Goal: Information Seeking & Learning: Learn about a topic

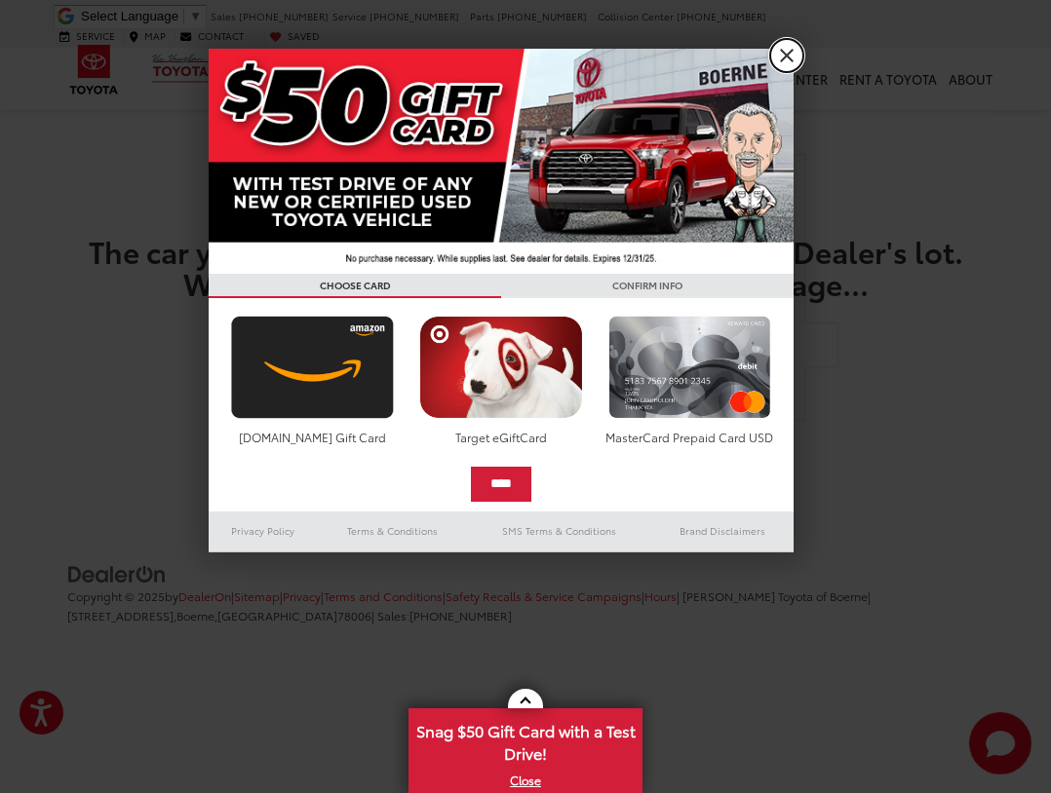
click at [786, 60] on link "X" at bounding box center [786, 55] width 33 height 33
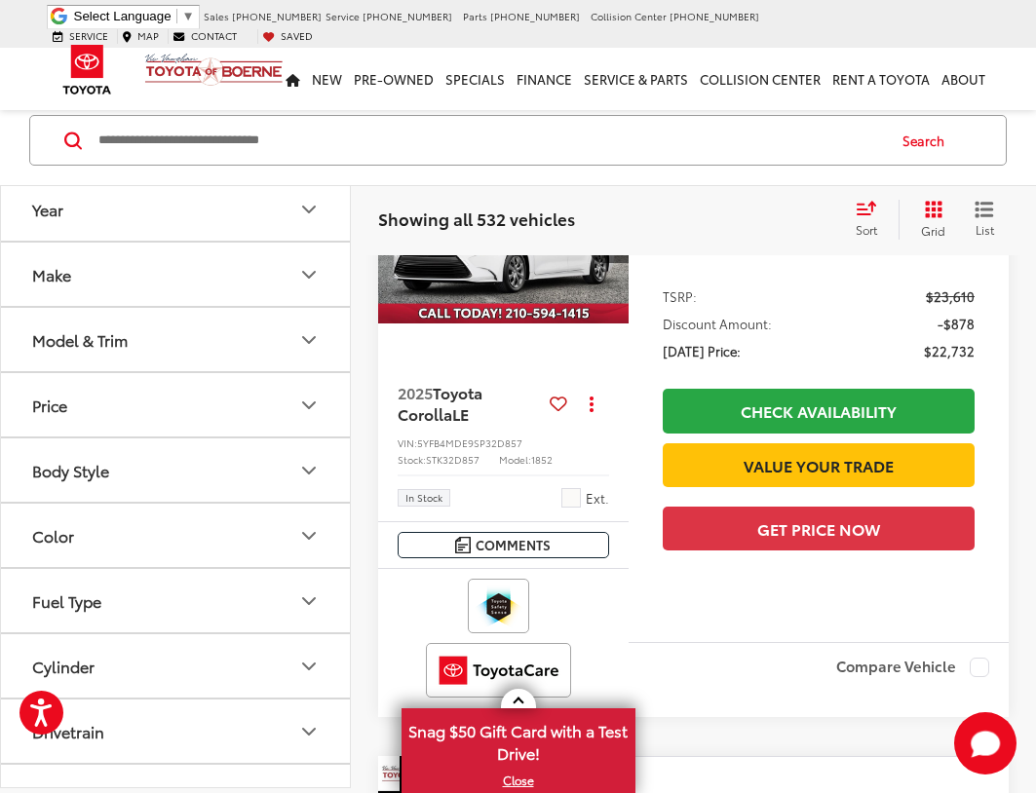
scroll to position [325, 0]
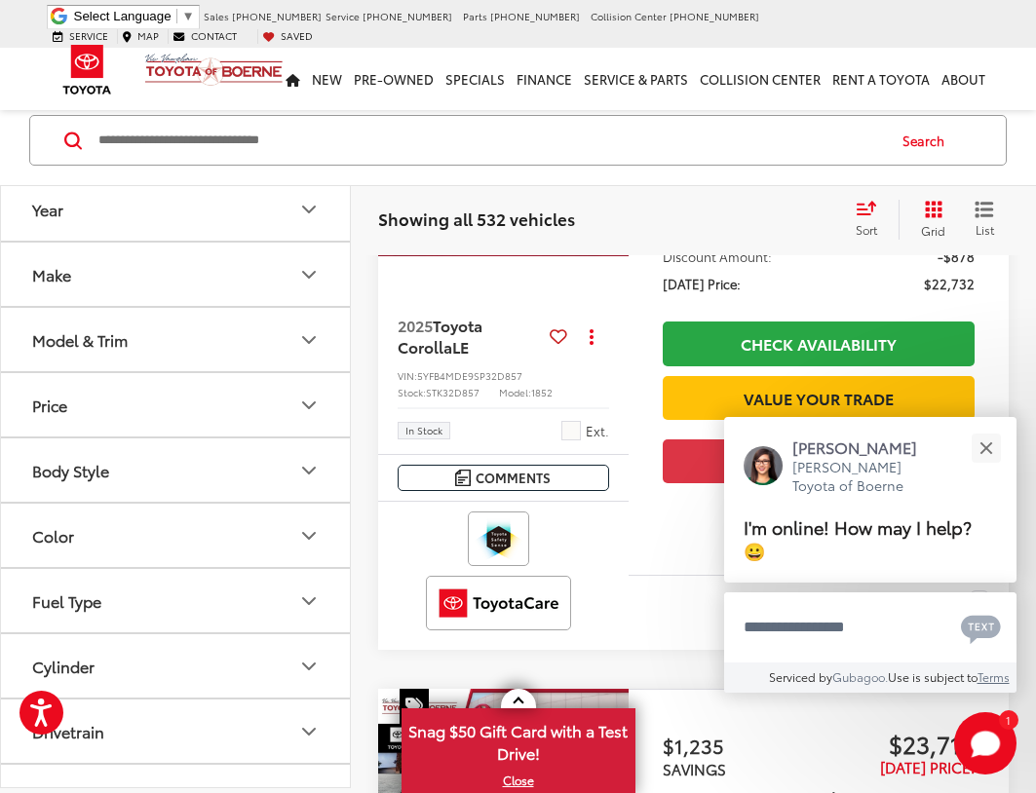
click at [252, 328] on button "Model & Trim" at bounding box center [176, 339] width 351 height 63
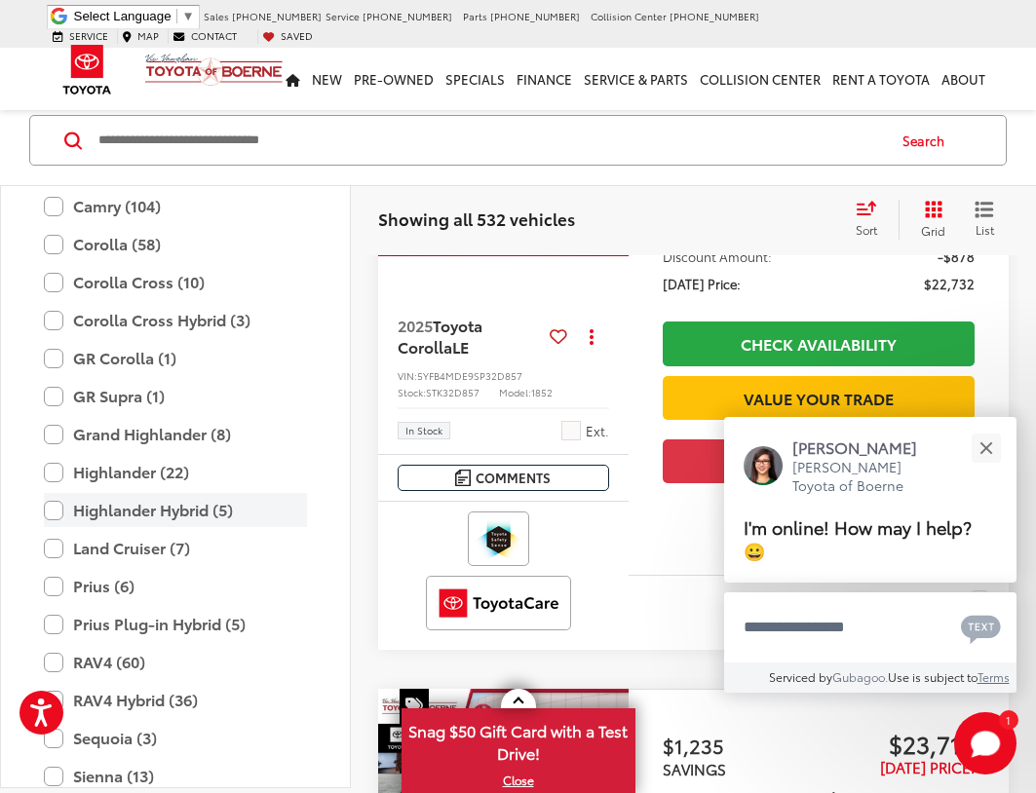
scroll to position [638, 0]
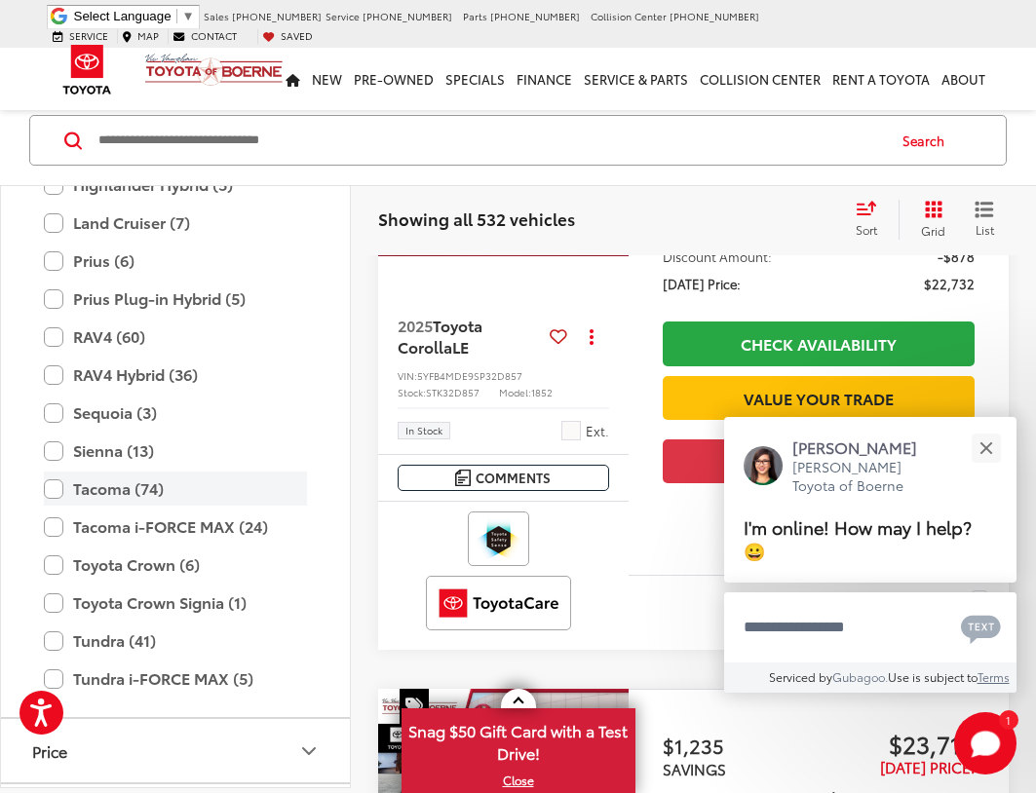
click at [56, 498] on label "Tacoma (74)" at bounding box center [175, 489] width 263 height 34
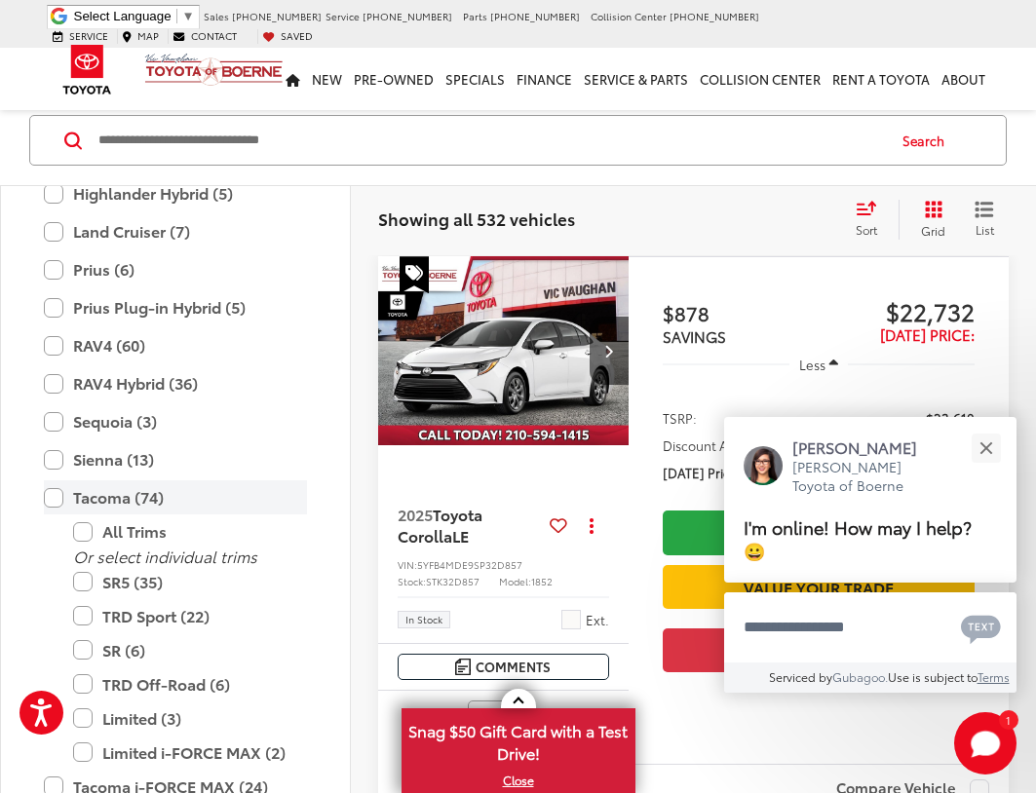
scroll to position [135, 0]
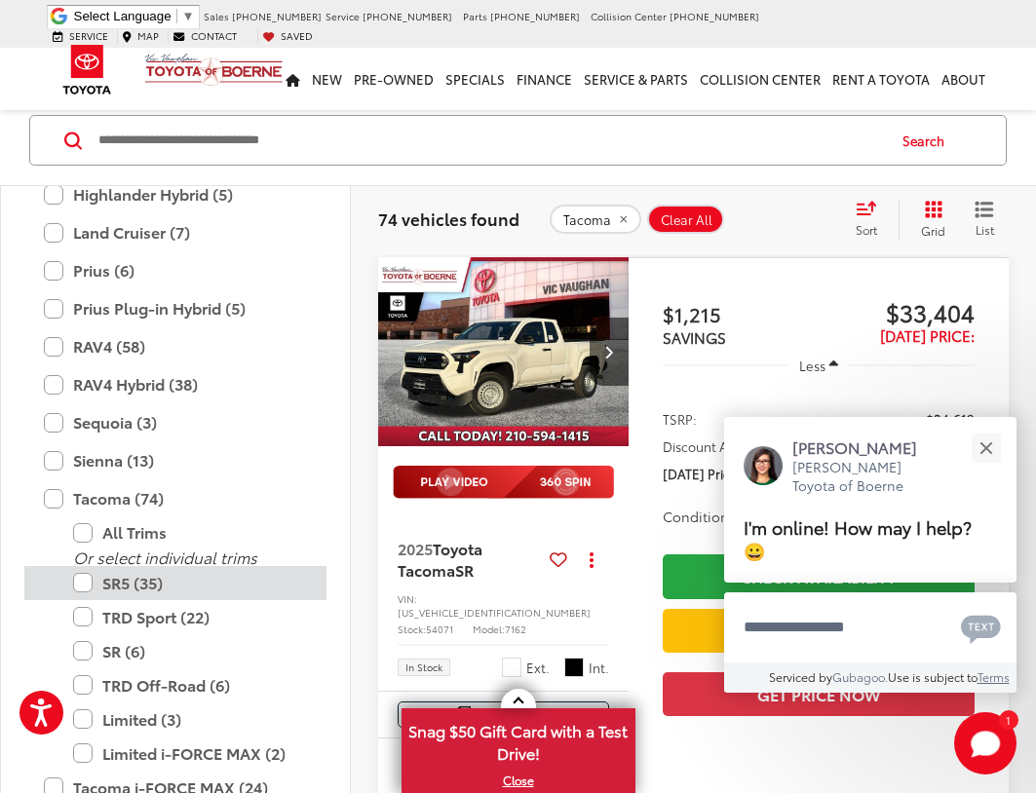
click at [79, 580] on label "SR5 (35)" at bounding box center [190, 583] width 234 height 34
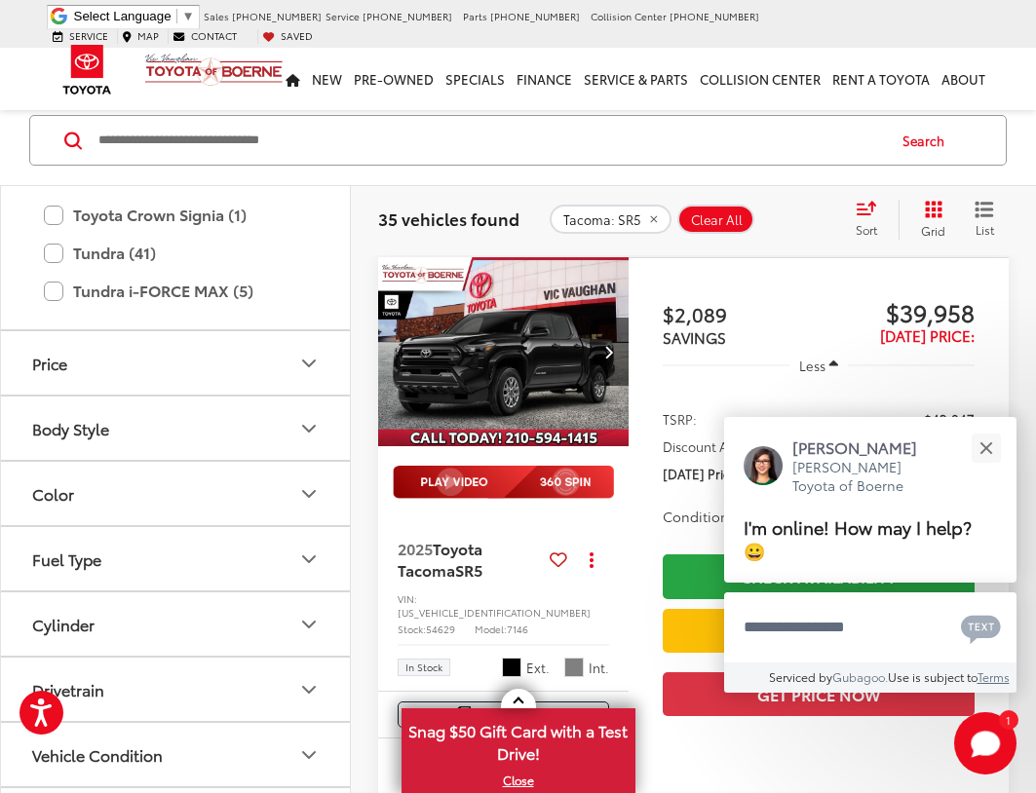
scroll to position [1288, 0]
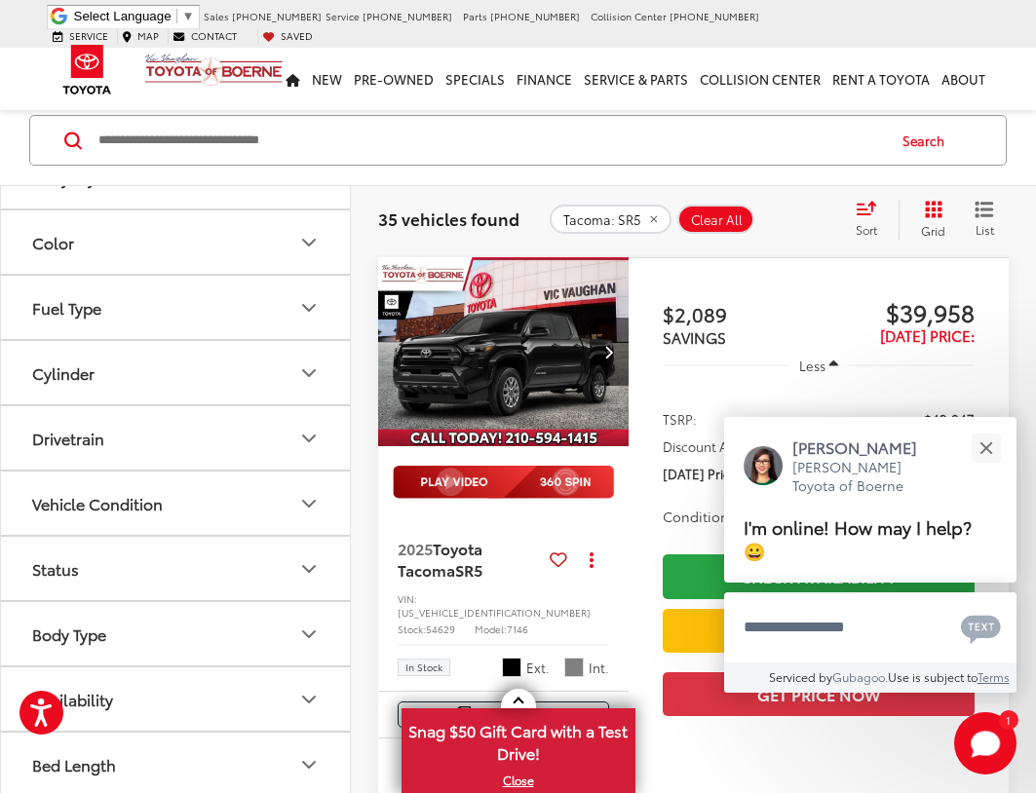
click at [247, 455] on button "Drivetrain" at bounding box center [176, 437] width 351 height 63
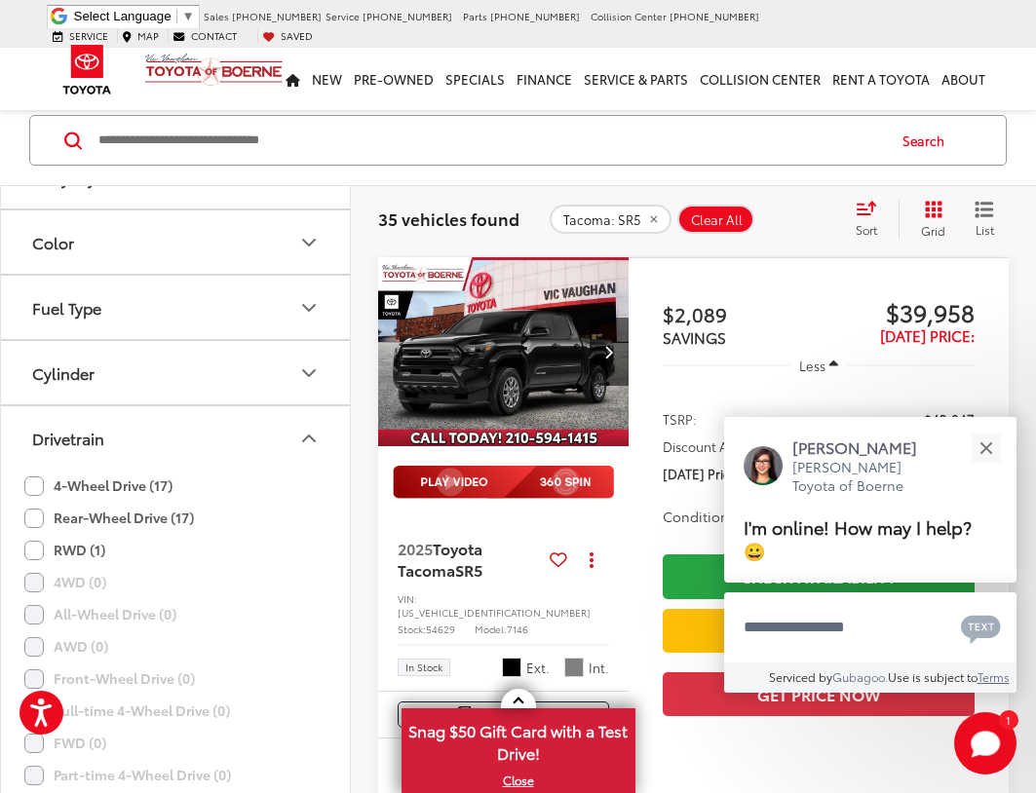
click at [37, 491] on label "4-Wheel Drive (17)" at bounding box center [98, 486] width 148 height 32
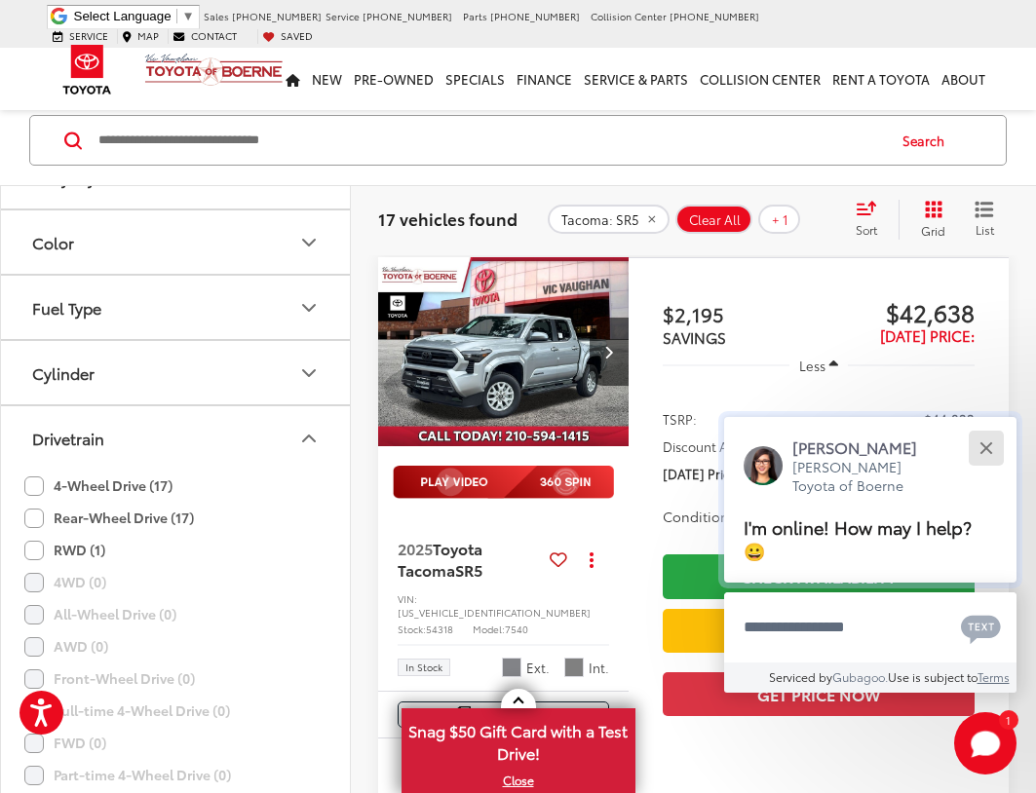
click at [984, 442] on button "Close" at bounding box center [986, 448] width 42 height 42
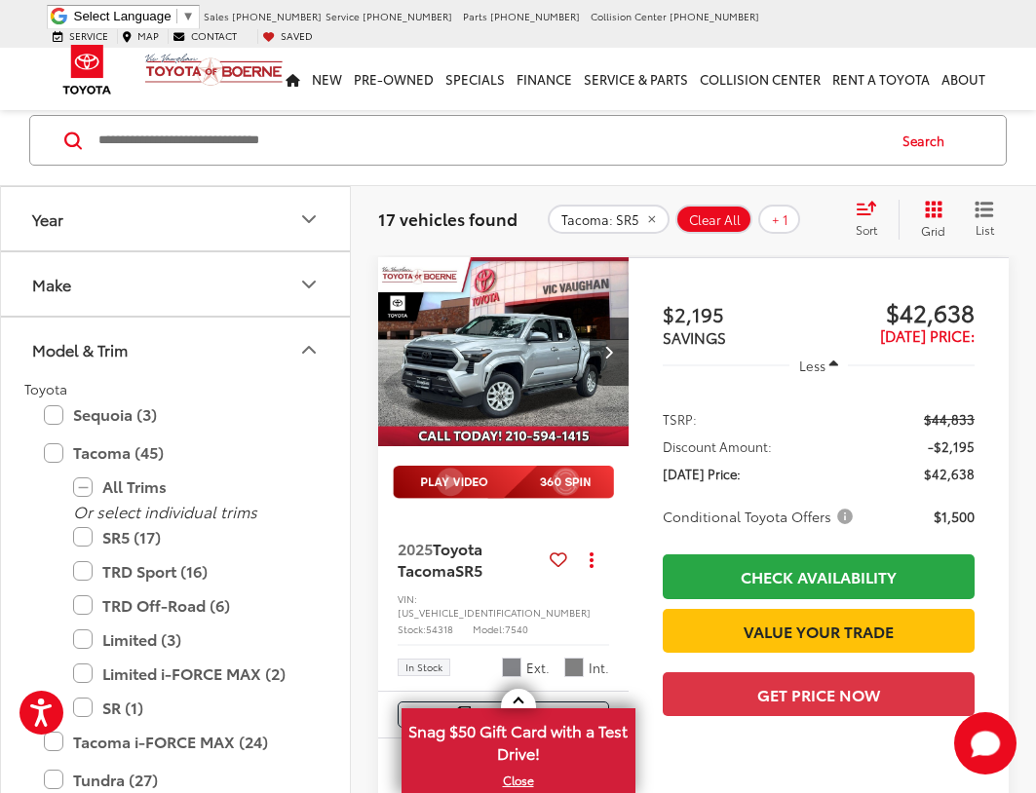
click at [319, 348] on icon "Model & Trim" at bounding box center [308, 349] width 23 height 23
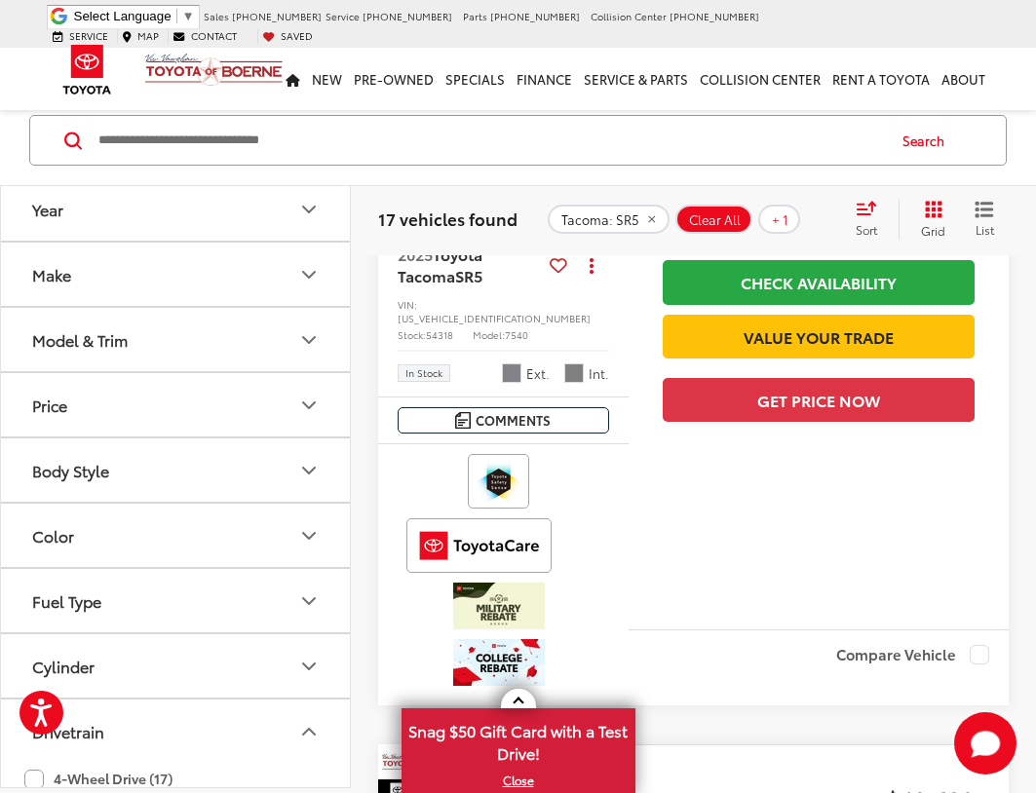
scroll to position [785, 0]
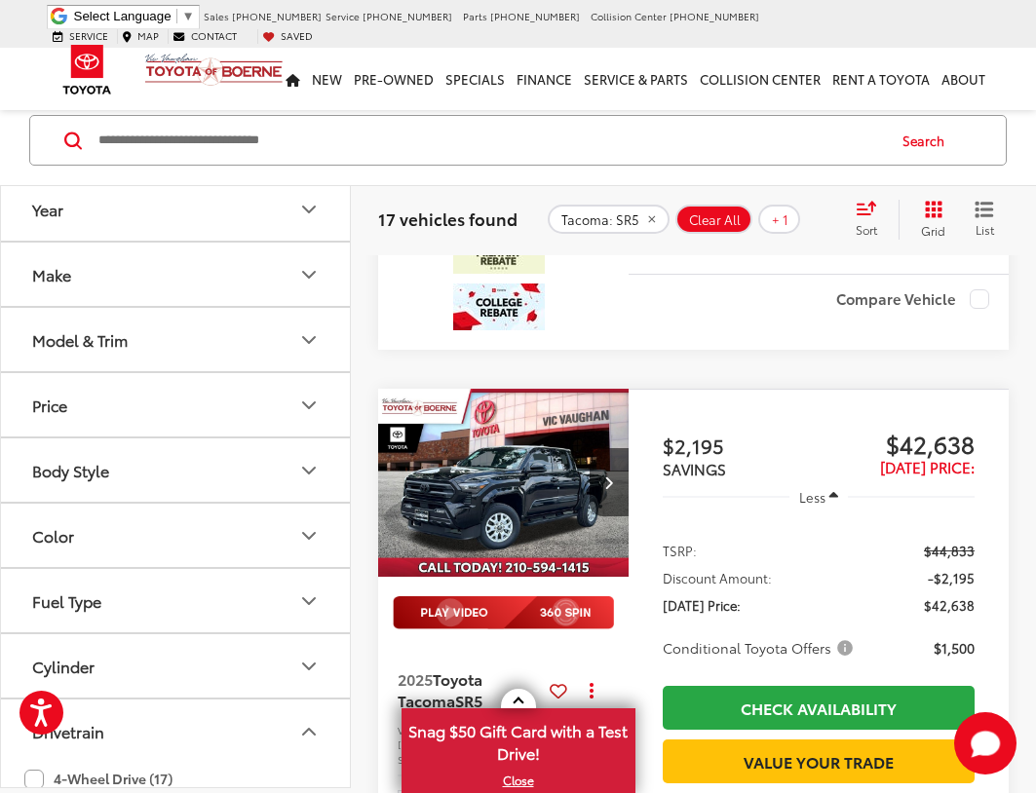
click at [556, 477] on img "2025 Toyota Tacoma SR5 0" at bounding box center [503, 484] width 253 height 190
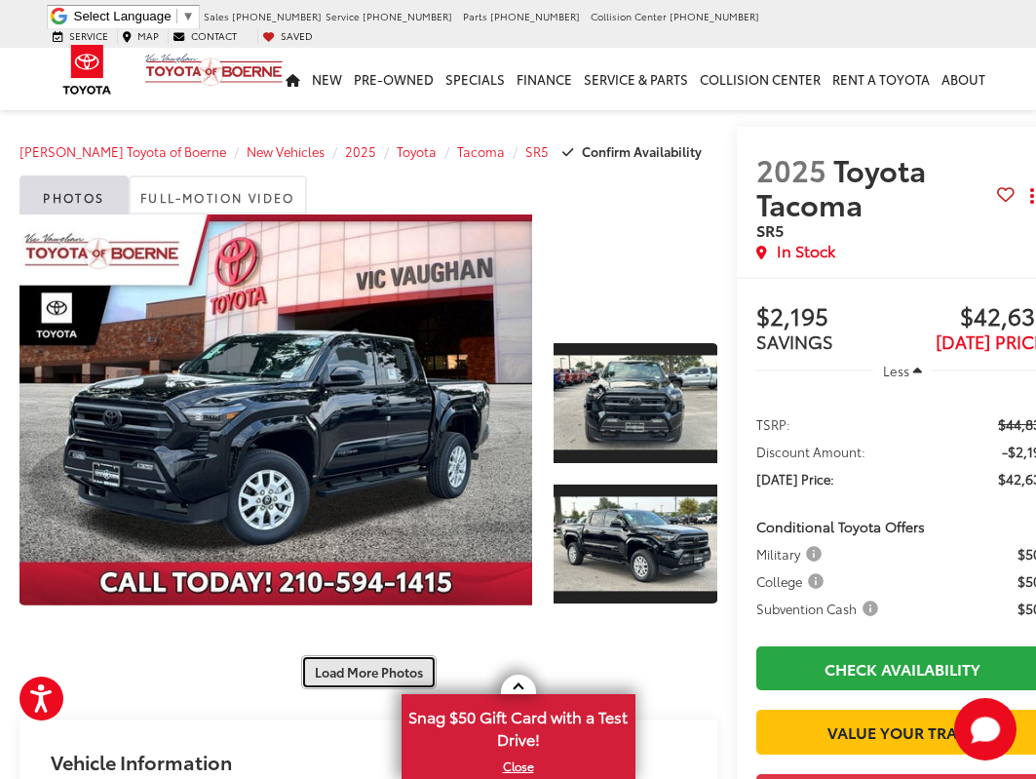
click at [379, 675] on button "Load More Photos" at bounding box center [368, 672] width 135 height 34
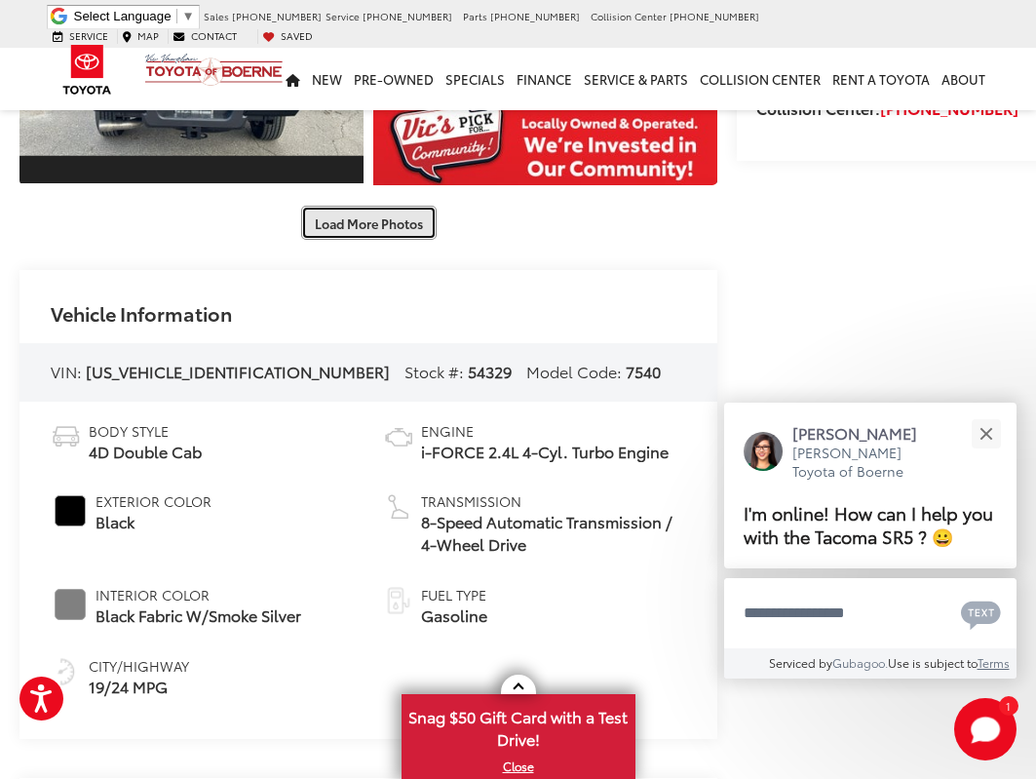
scroll to position [650, 0]
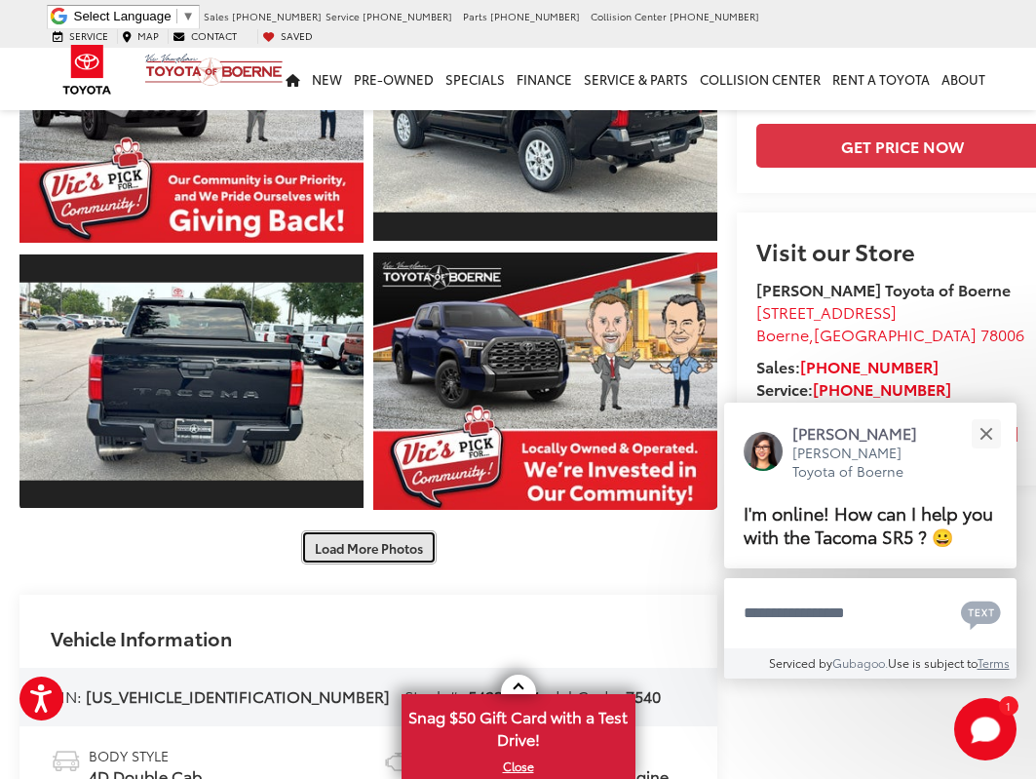
click at [365, 539] on button "Load More Photos" at bounding box center [368, 547] width 135 height 34
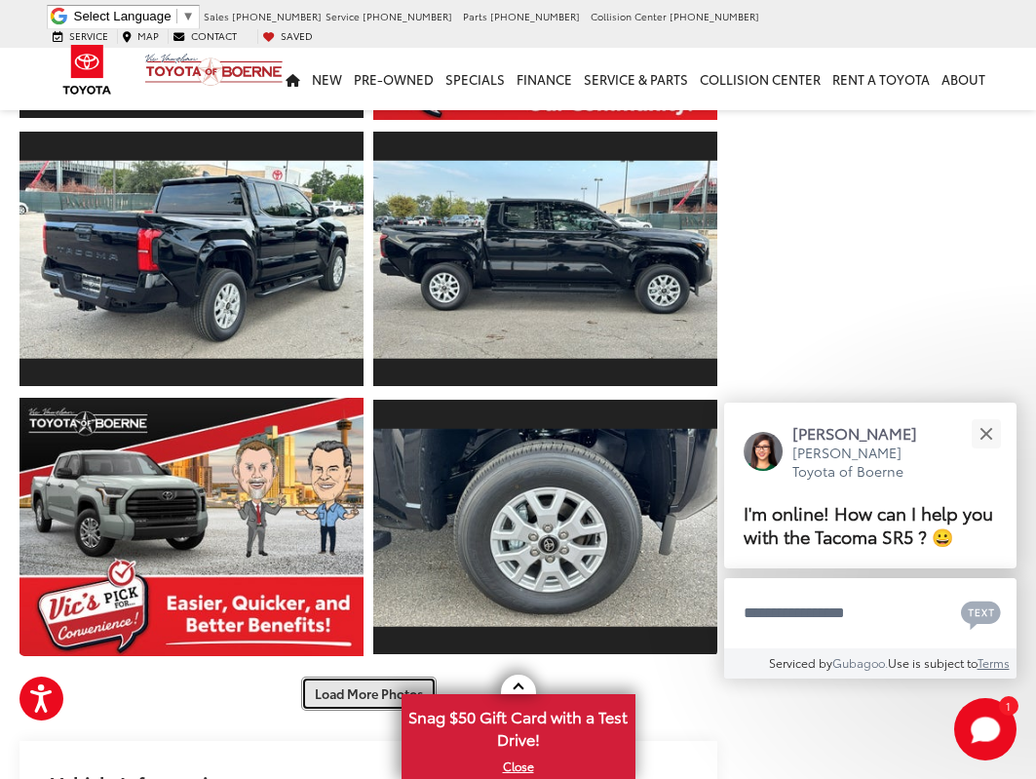
scroll to position [1299, 0]
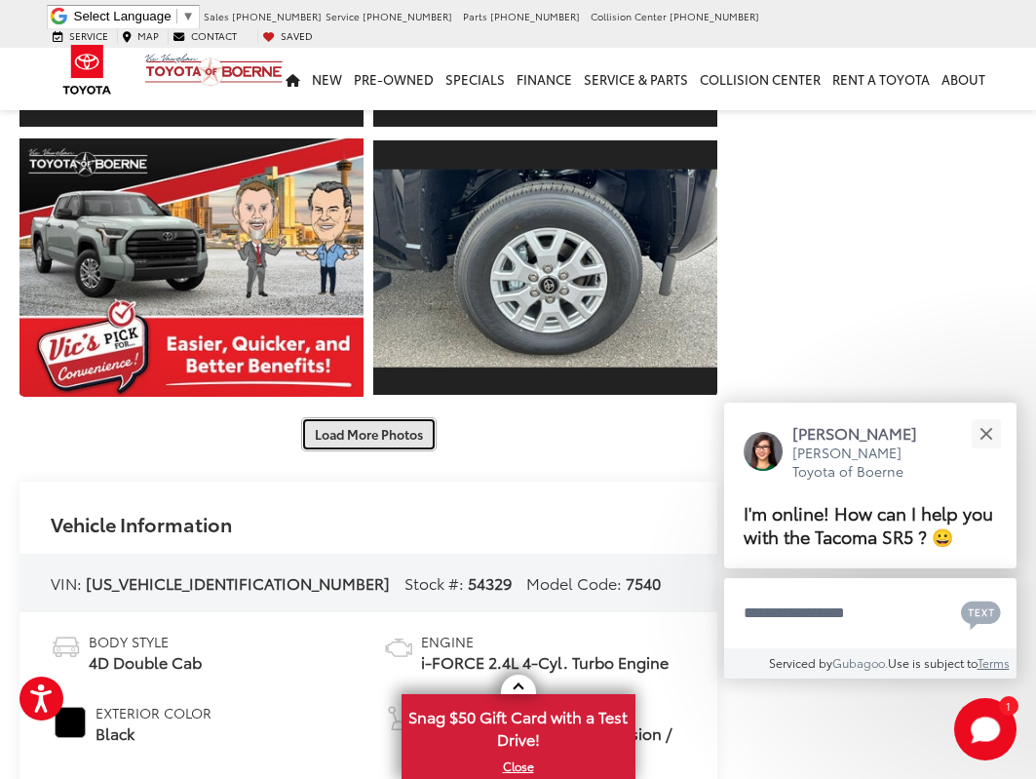
click at [389, 435] on button "Load More Photos" at bounding box center [368, 434] width 135 height 34
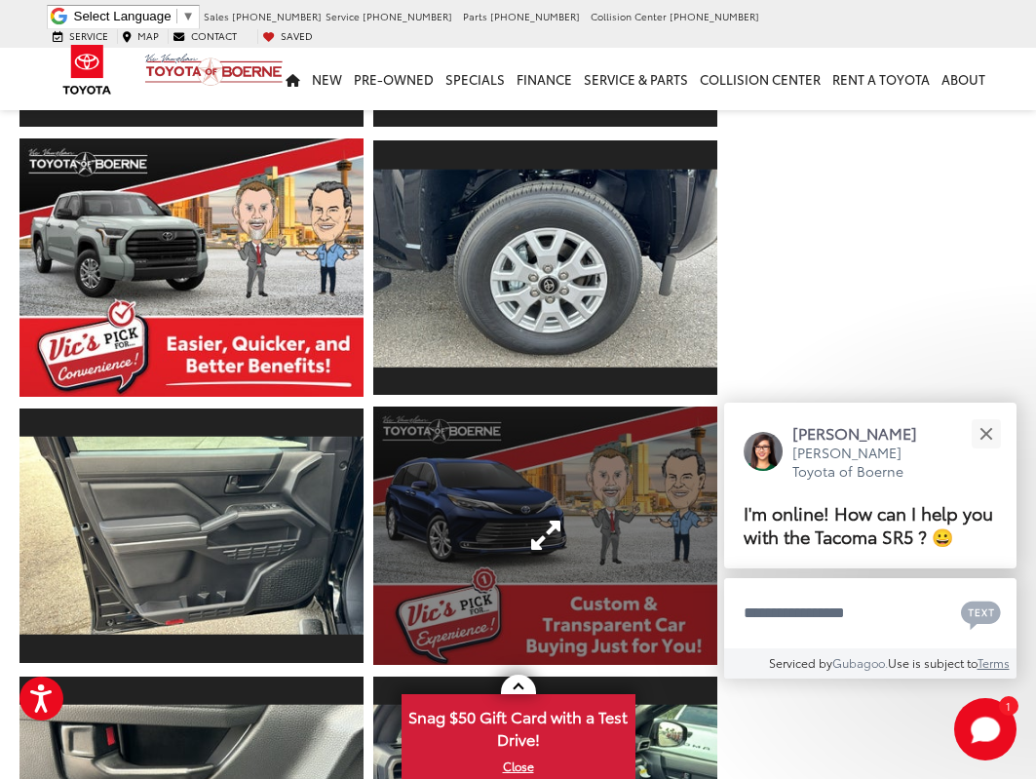
scroll to position [1625, 0]
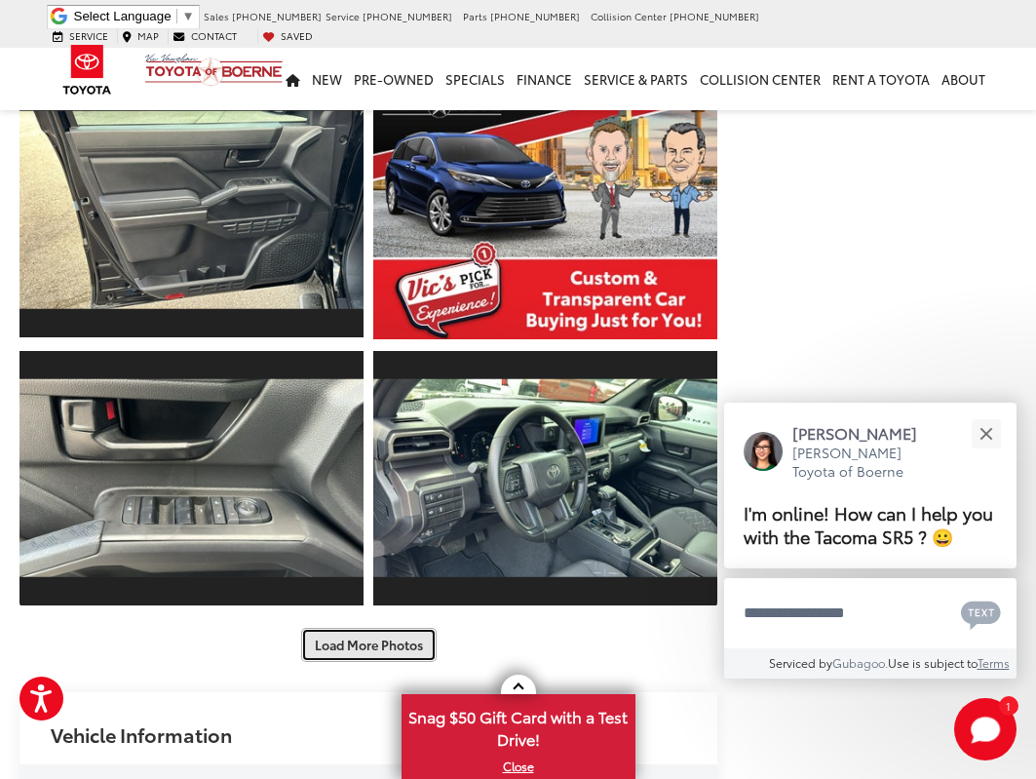
click at [330, 651] on button "Load More Photos" at bounding box center [368, 645] width 135 height 34
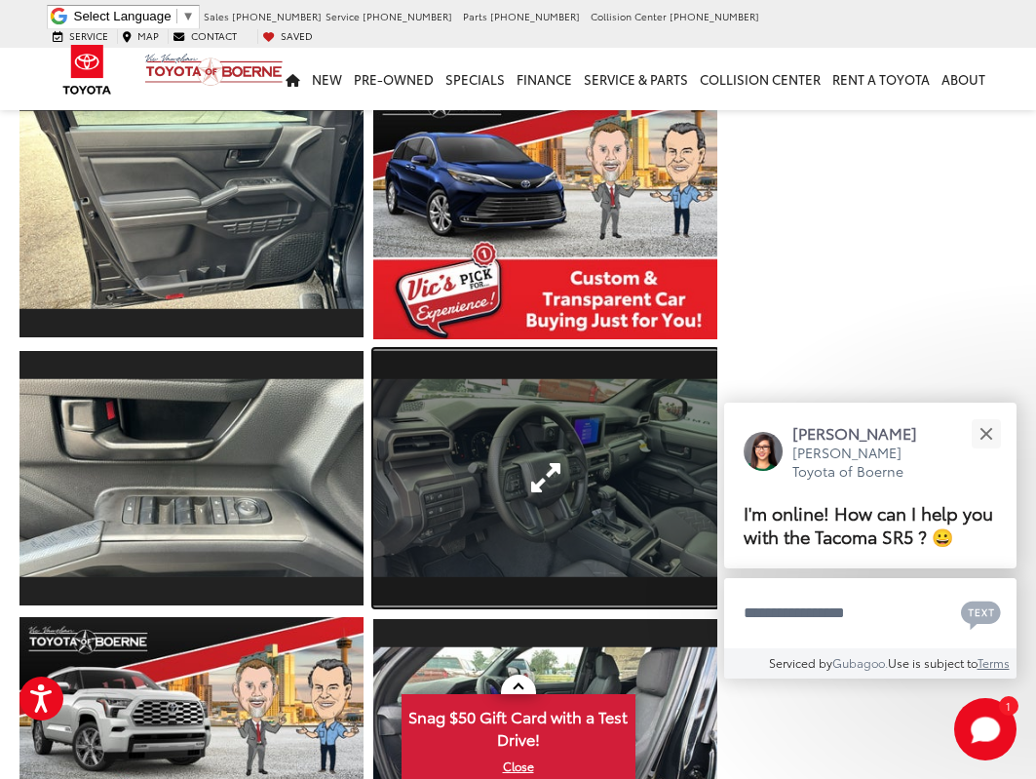
click at [516, 472] on link "Expand Photo 15" at bounding box center [545, 478] width 344 height 258
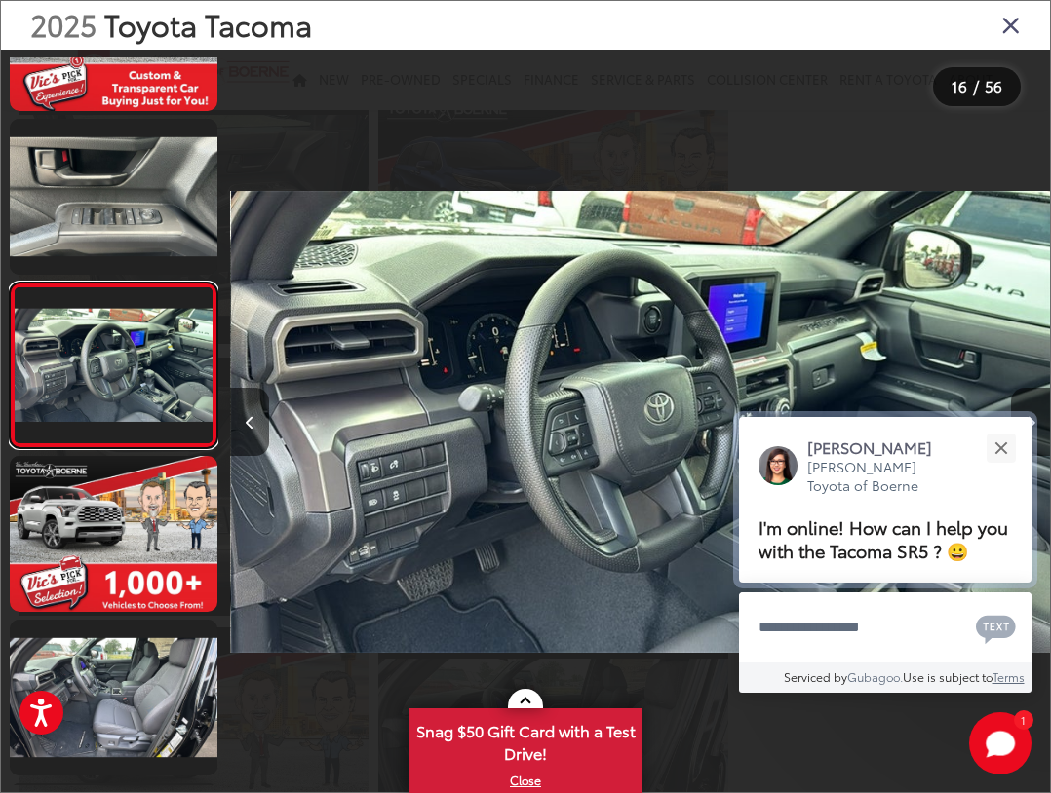
scroll to position [0, 12293]
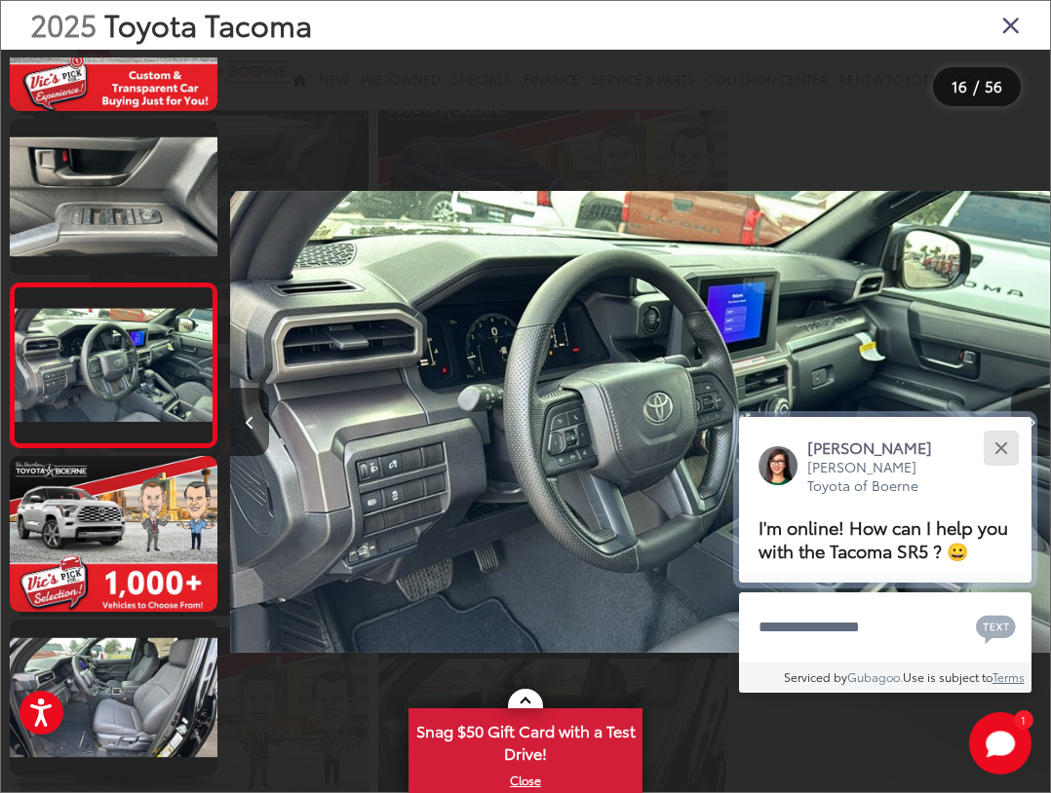
click at [991, 446] on button "Close" at bounding box center [1001, 448] width 42 height 42
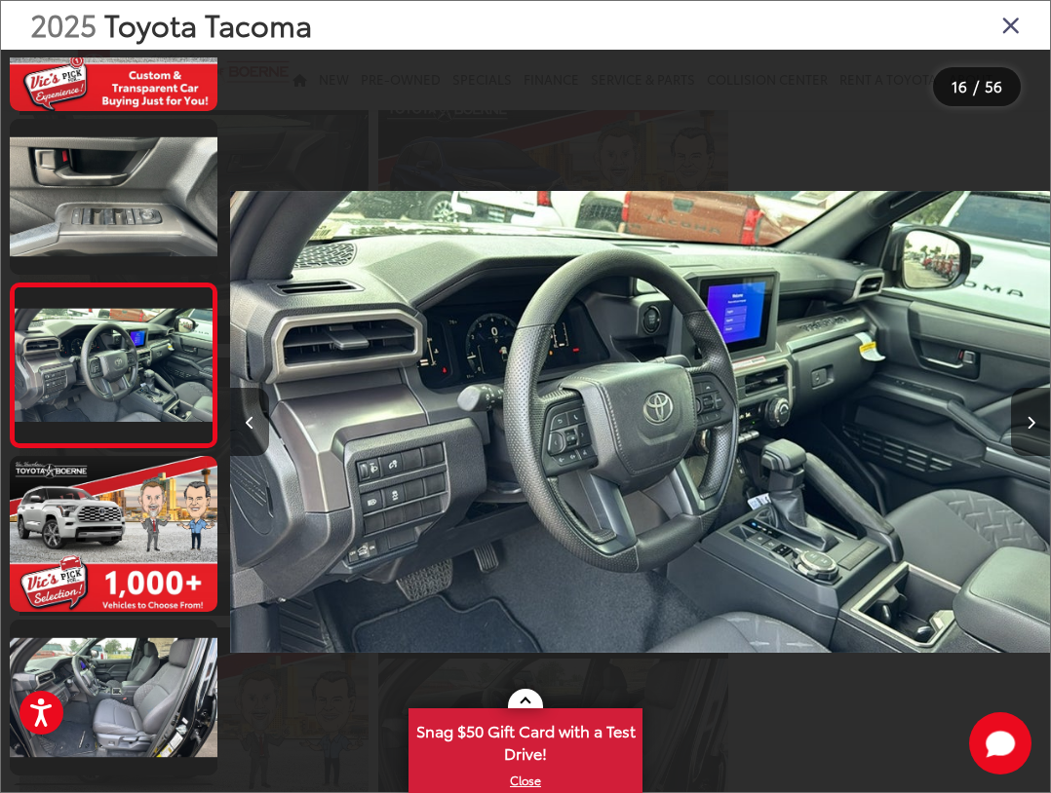
click at [764, 531] on img "2025 Toyota Tacoma SR5 15" at bounding box center [640, 422] width 820 height 714
click at [1015, 23] on icon "Close gallery" at bounding box center [1010, 24] width 19 height 25
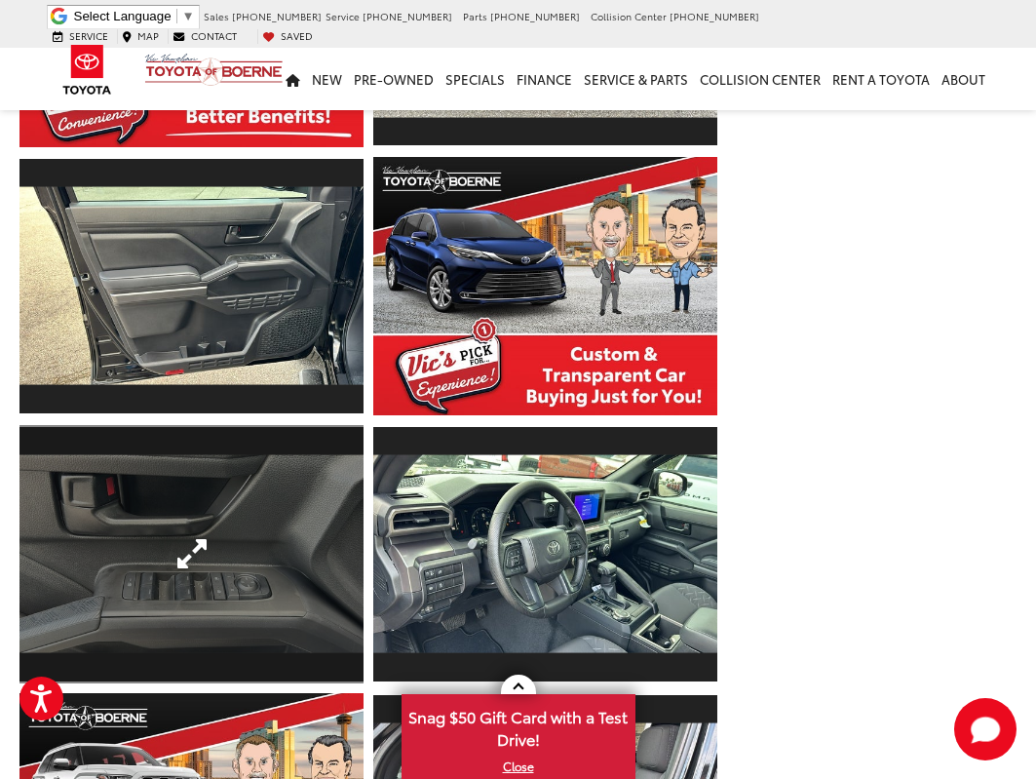
scroll to position [1625, 0]
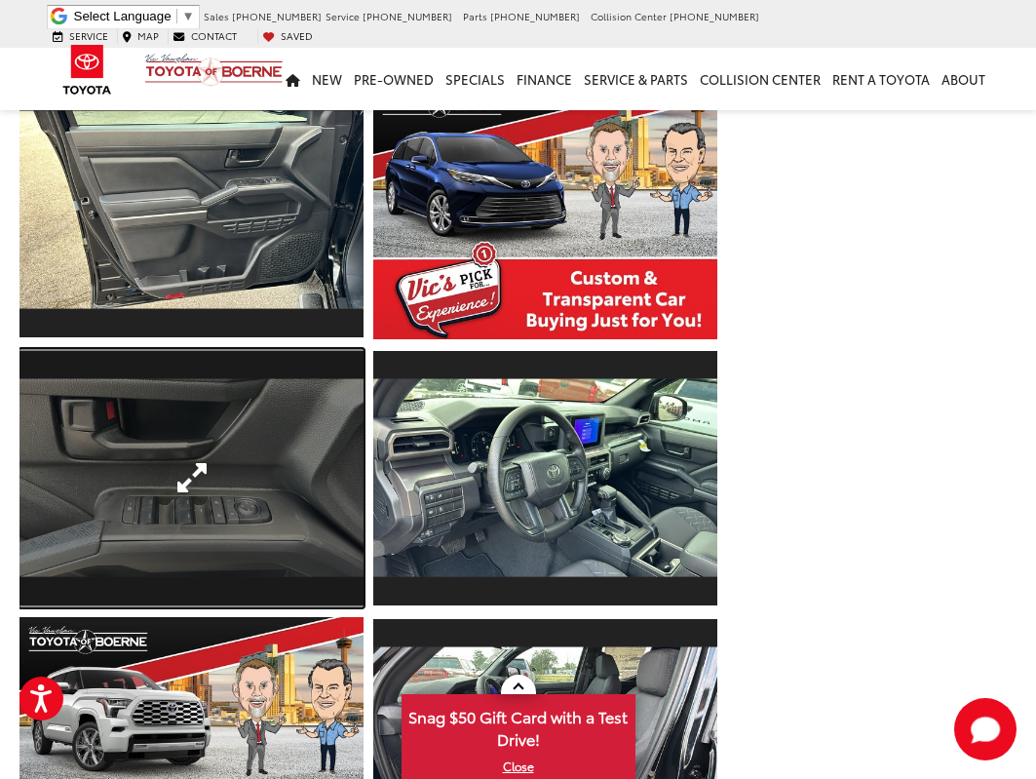
click at [289, 540] on link "Expand Photo 14" at bounding box center [191, 478] width 344 height 258
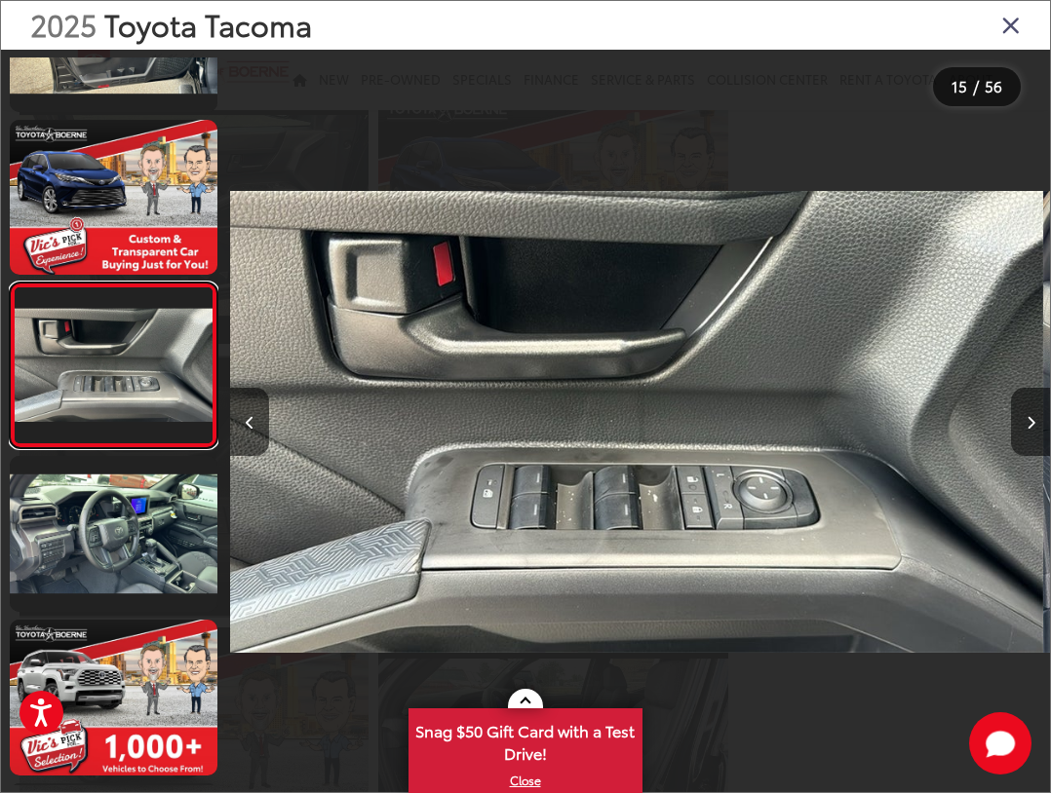
scroll to position [0, 11474]
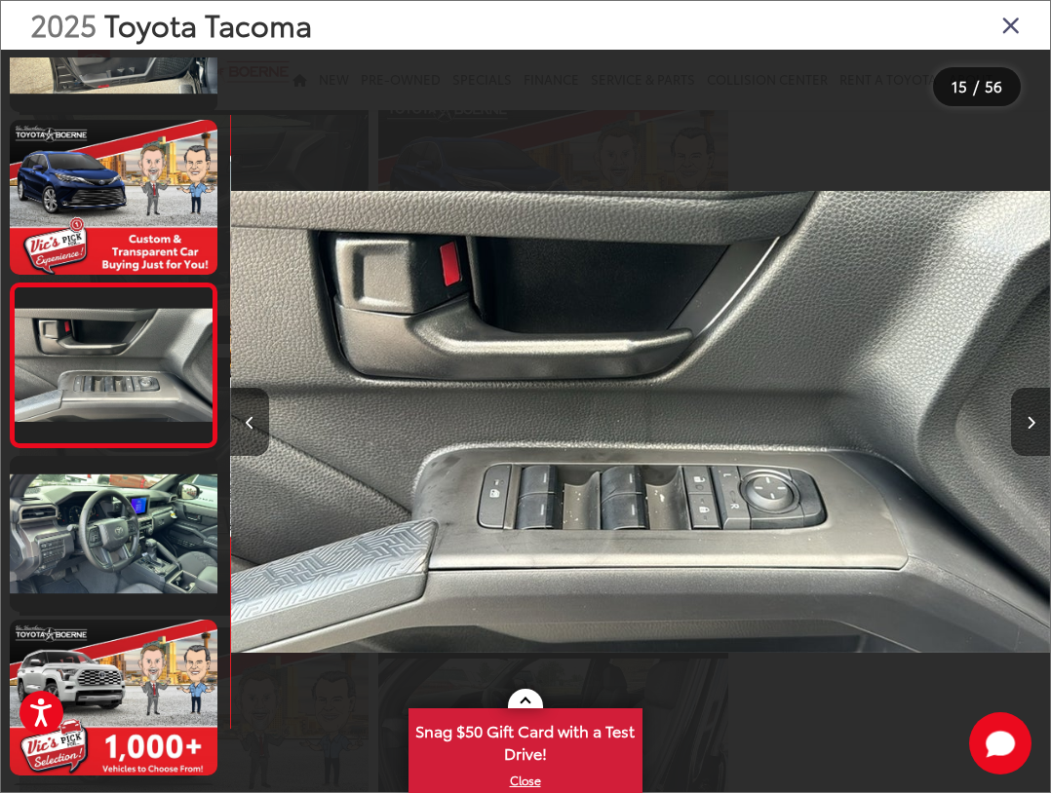
click at [1032, 407] on button "Next image" at bounding box center [1030, 422] width 39 height 68
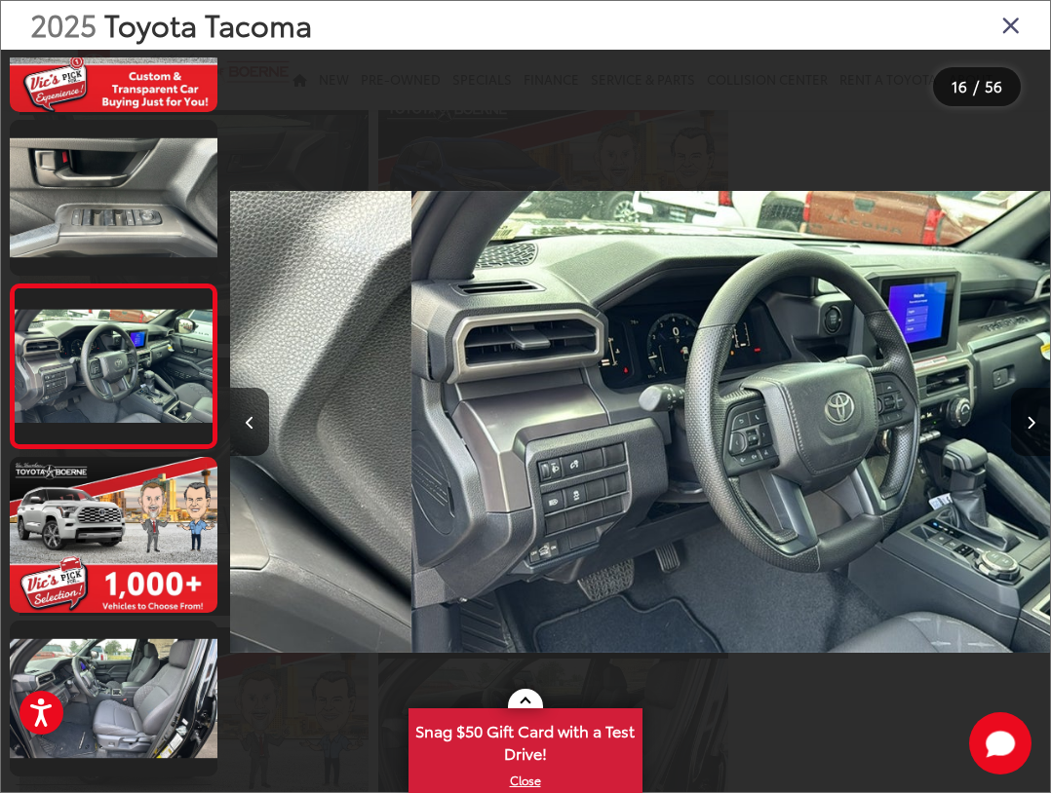
scroll to position [0, 0]
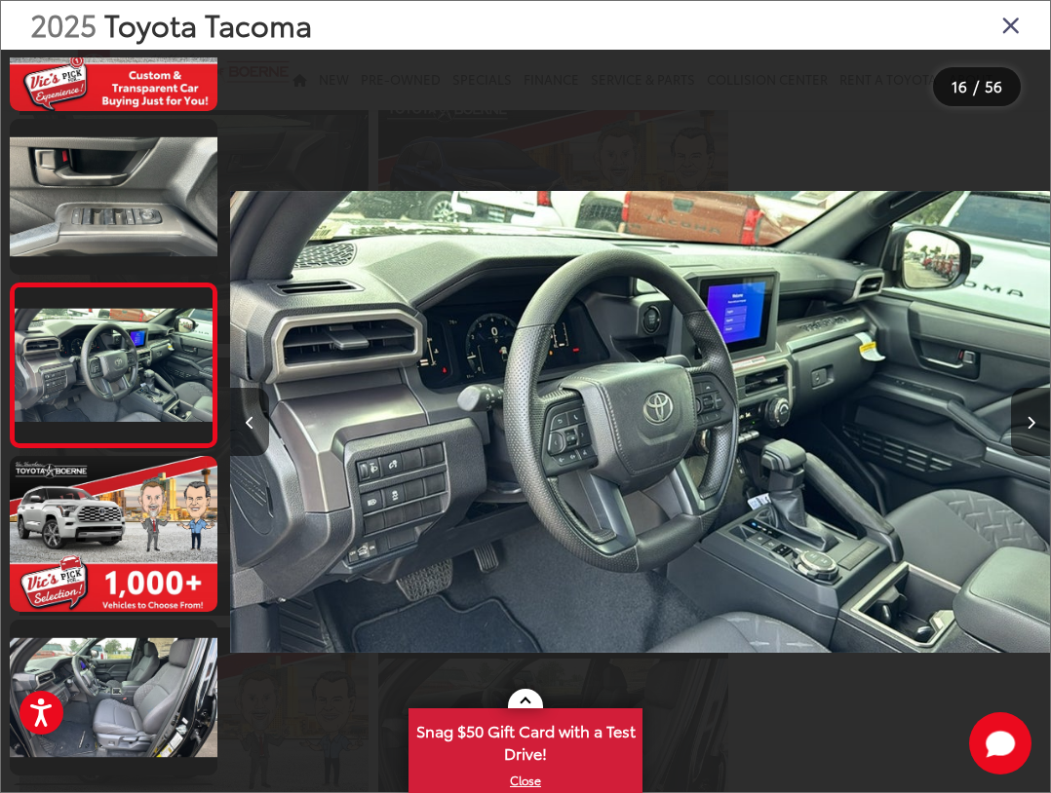
click at [690, 404] on img "2025 Toyota Tacoma SR5 15" at bounding box center [640, 422] width 820 height 714
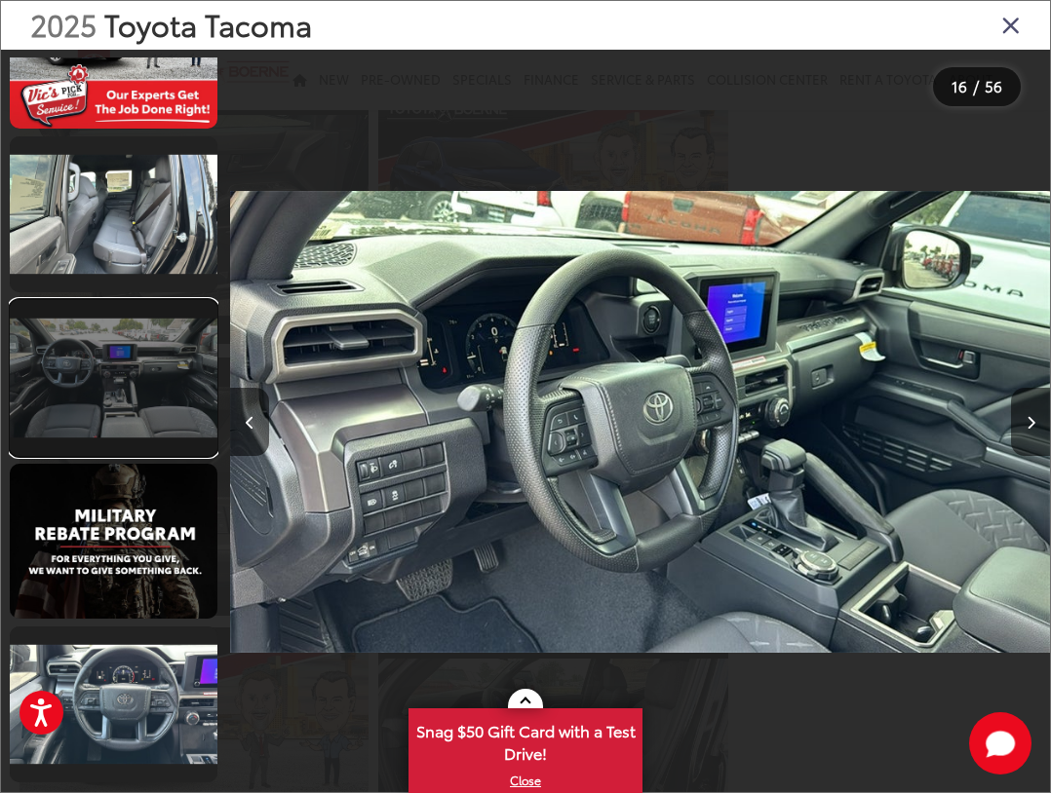
click at [146, 393] on link at bounding box center [114, 378] width 208 height 156
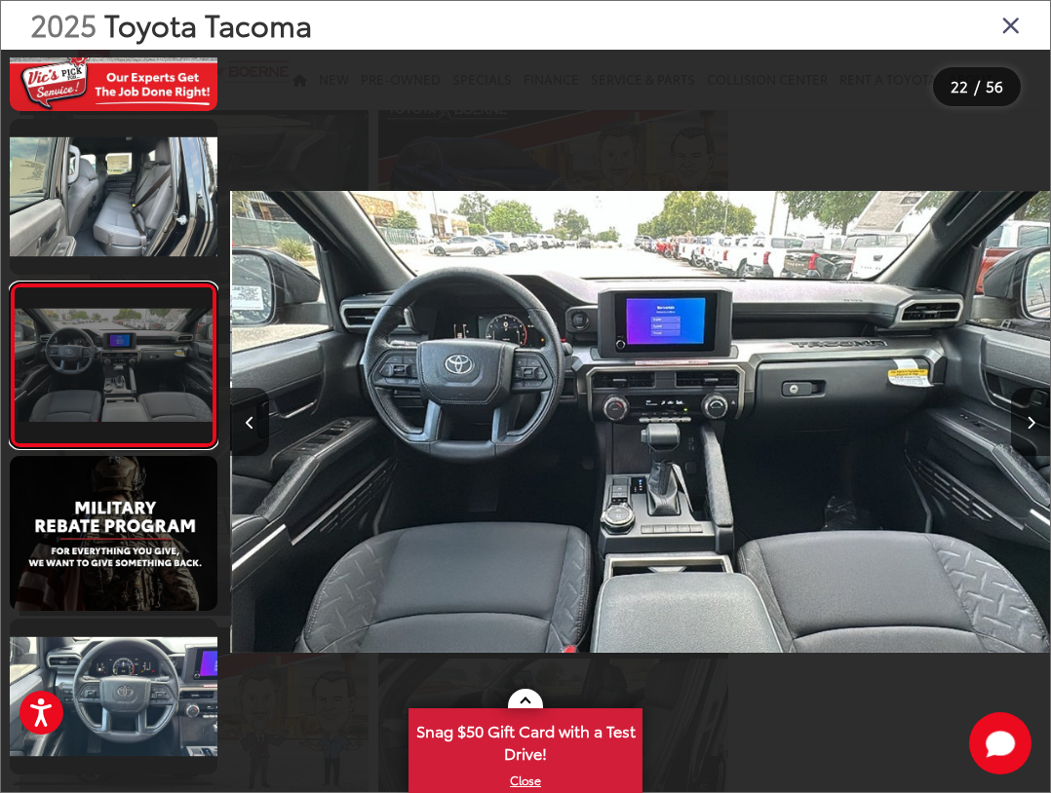
scroll to position [0, 17211]
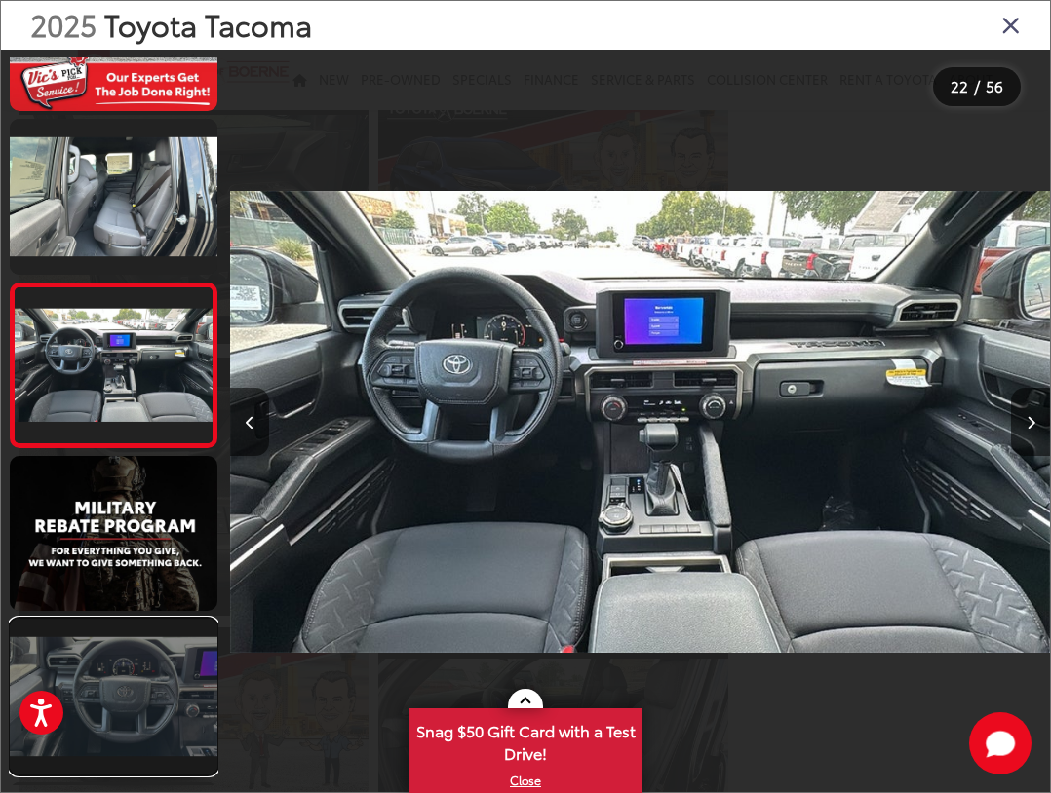
click at [147, 680] on link at bounding box center [114, 697] width 208 height 156
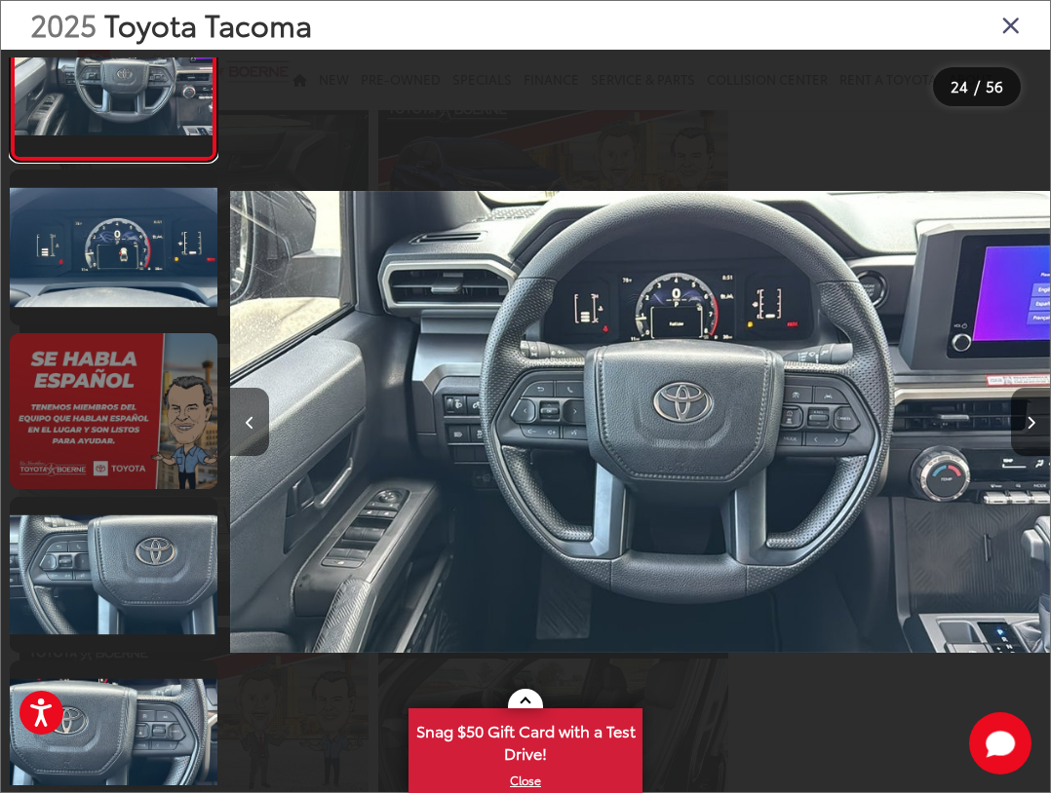
scroll to position [3864, 0]
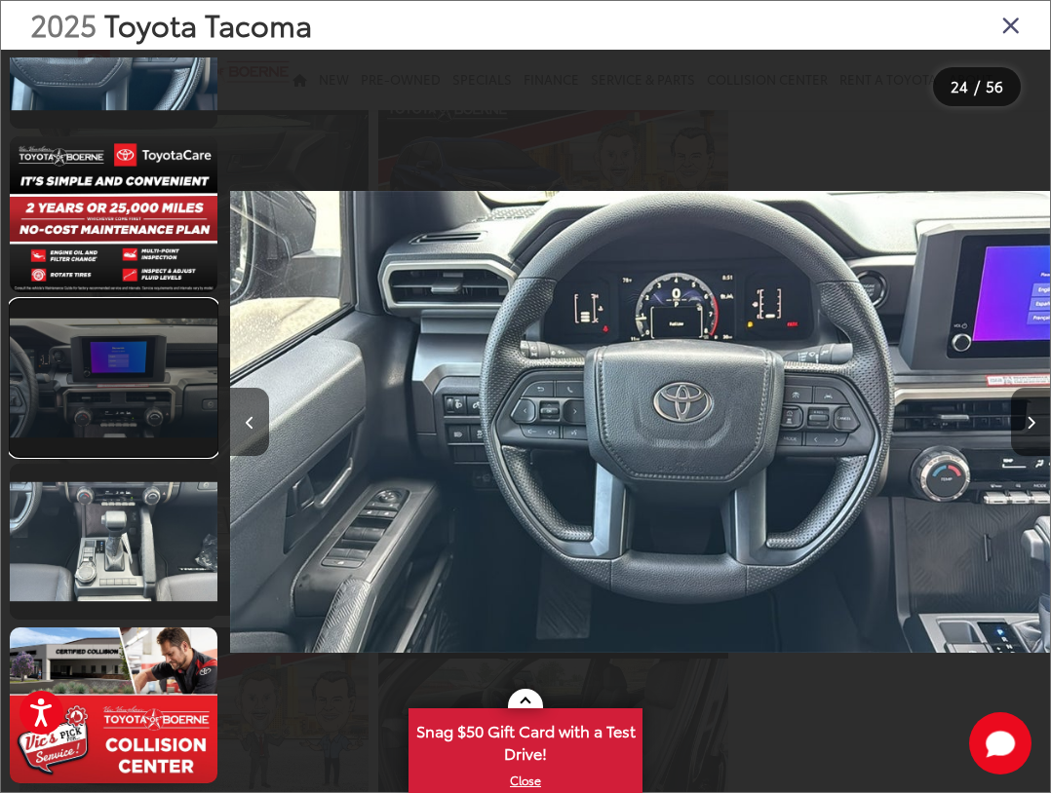
click at [104, 409] on link at bounding box center [114, 378] width 208 height 156
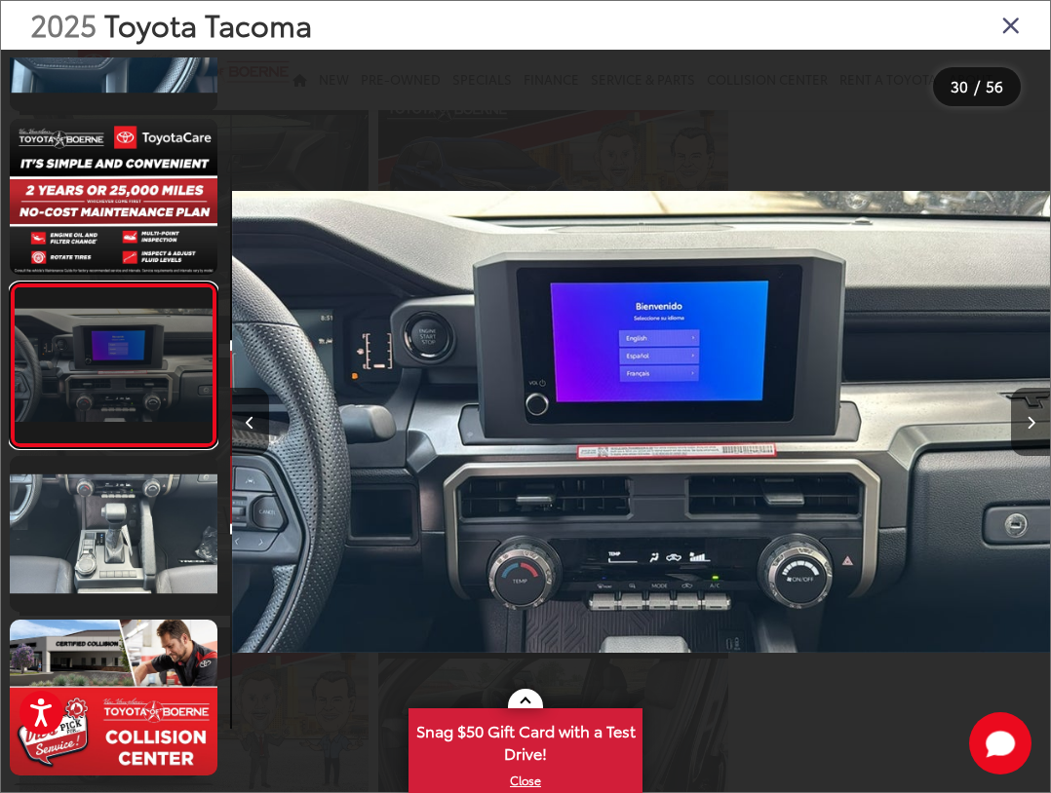
scroll to position [0, 23768]
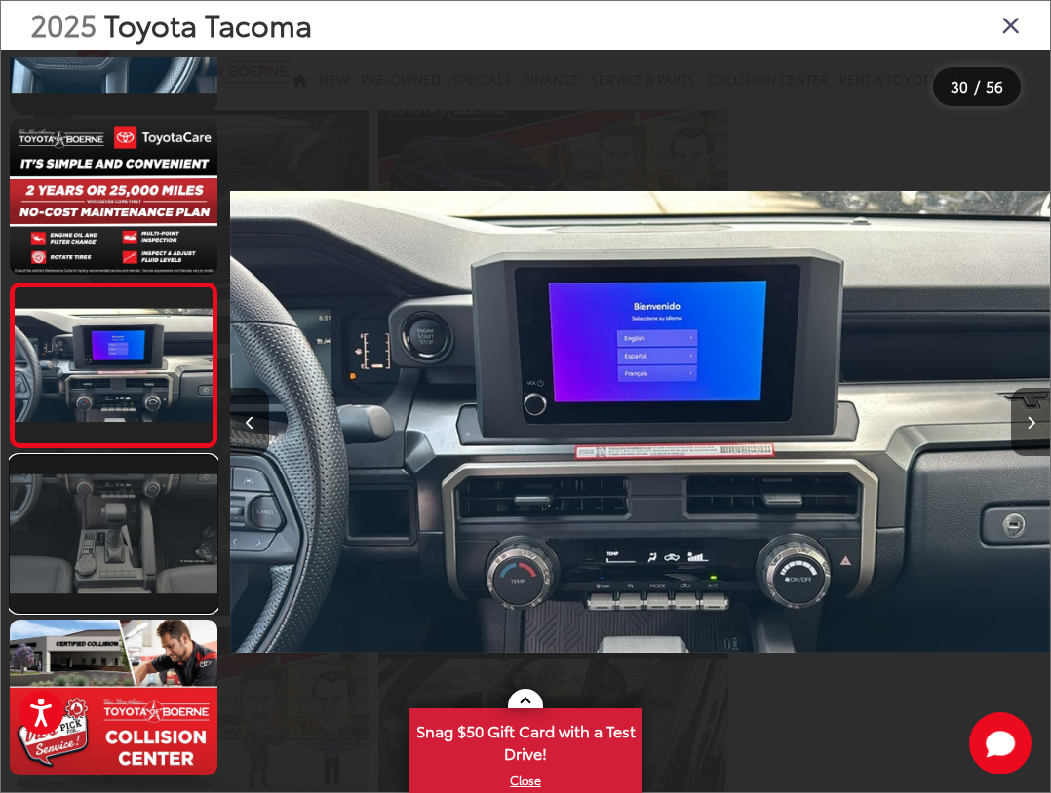
click at [125, 520] on link at bounding box center [114, 534] width 208 height 156
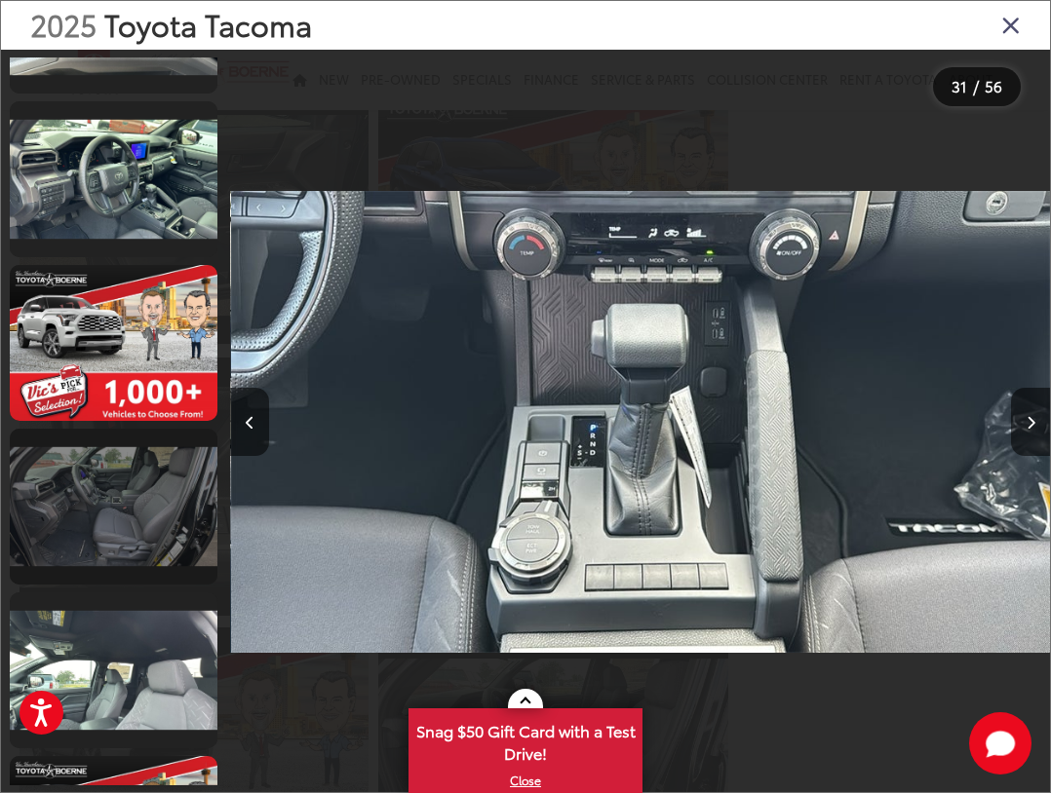
scroll to position [2086, 0]
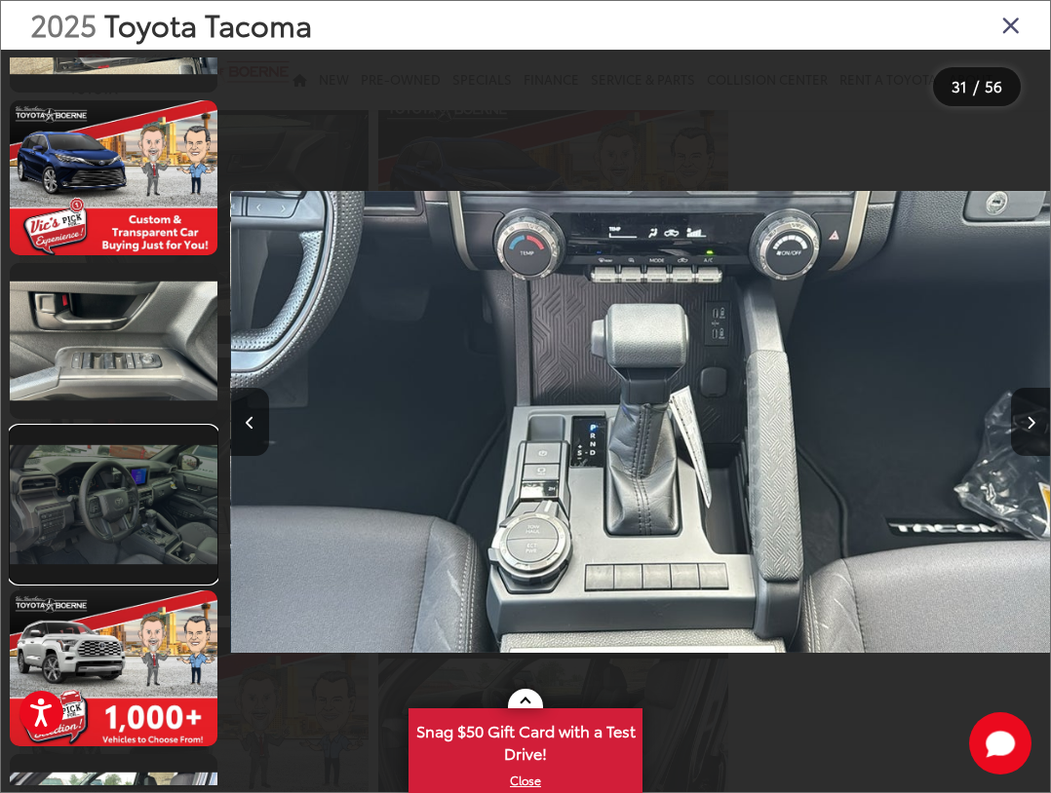
click at [149, 535] on link at bounding box center [114, 505] width 208 height 156
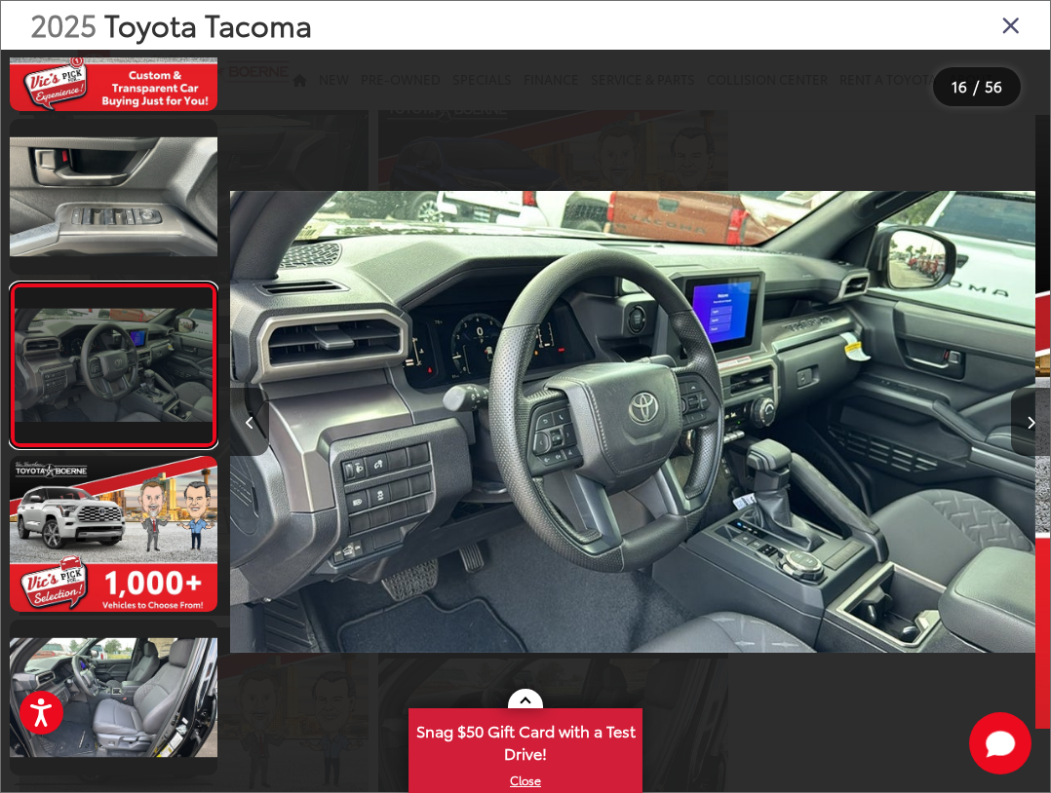
scroll to position [0, 12293]
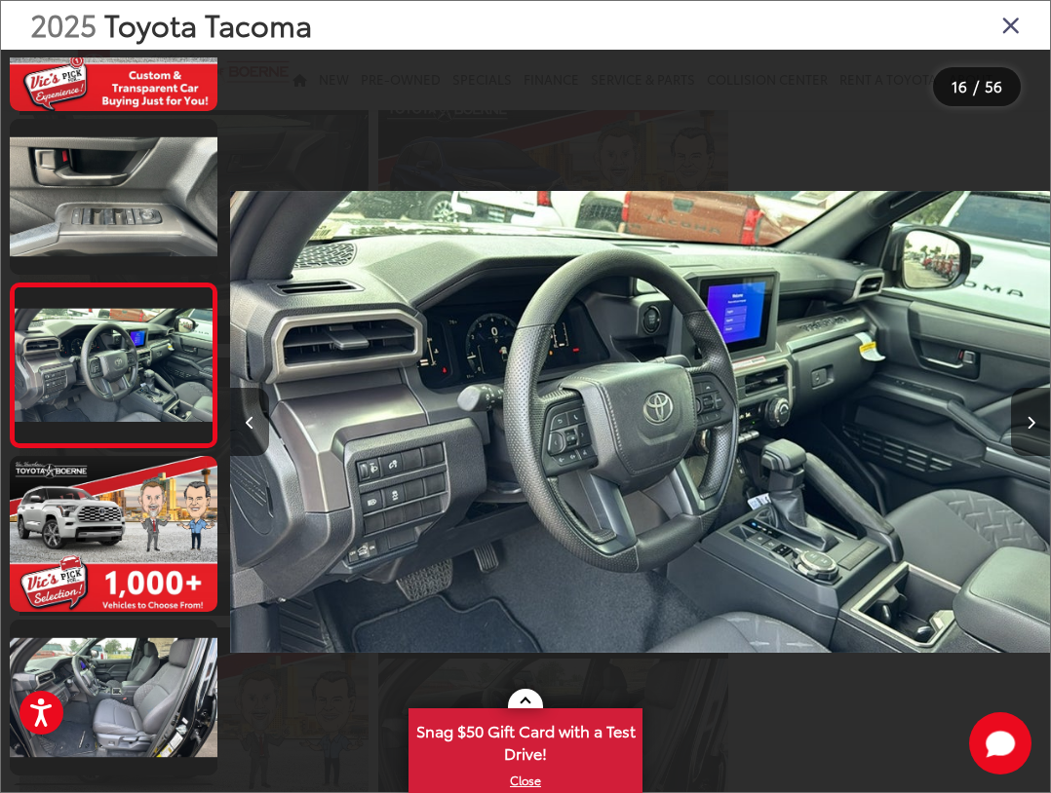
click at [998, 33] on div "2025 Toyota Tacoma" at bounding box center [525, 25] width 1049 height 49
click at [1013, 24] on icon "Close gallery" at bounding box center [1010, 24] width 19 height 25
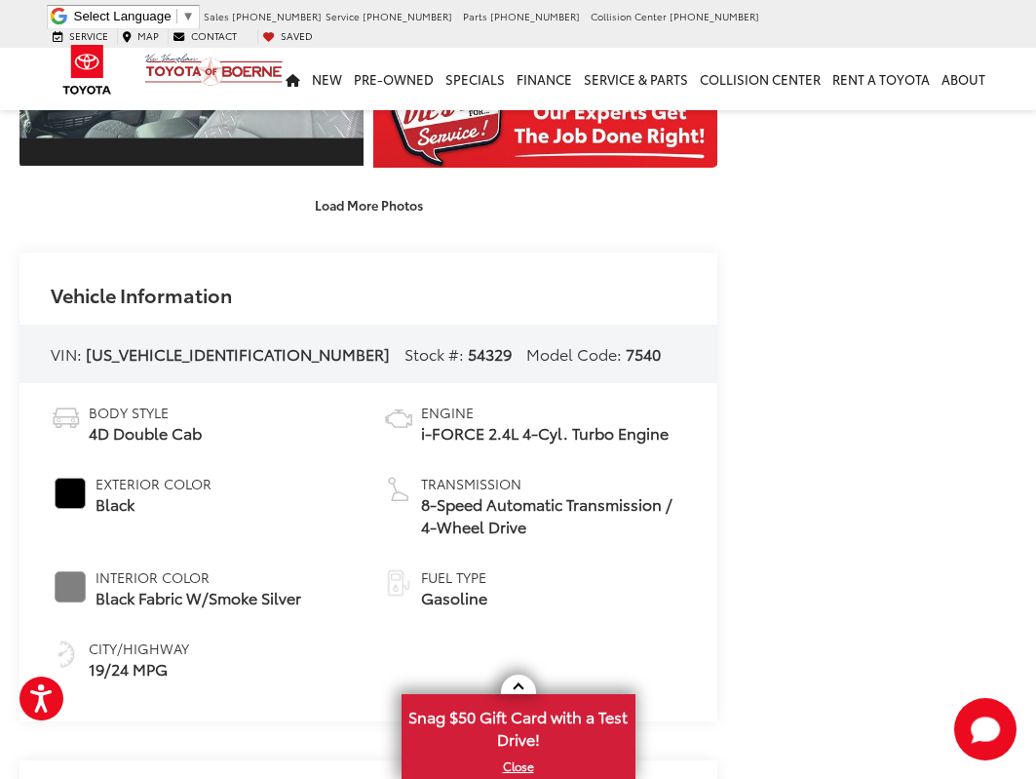
scroll to position [3249, 0]
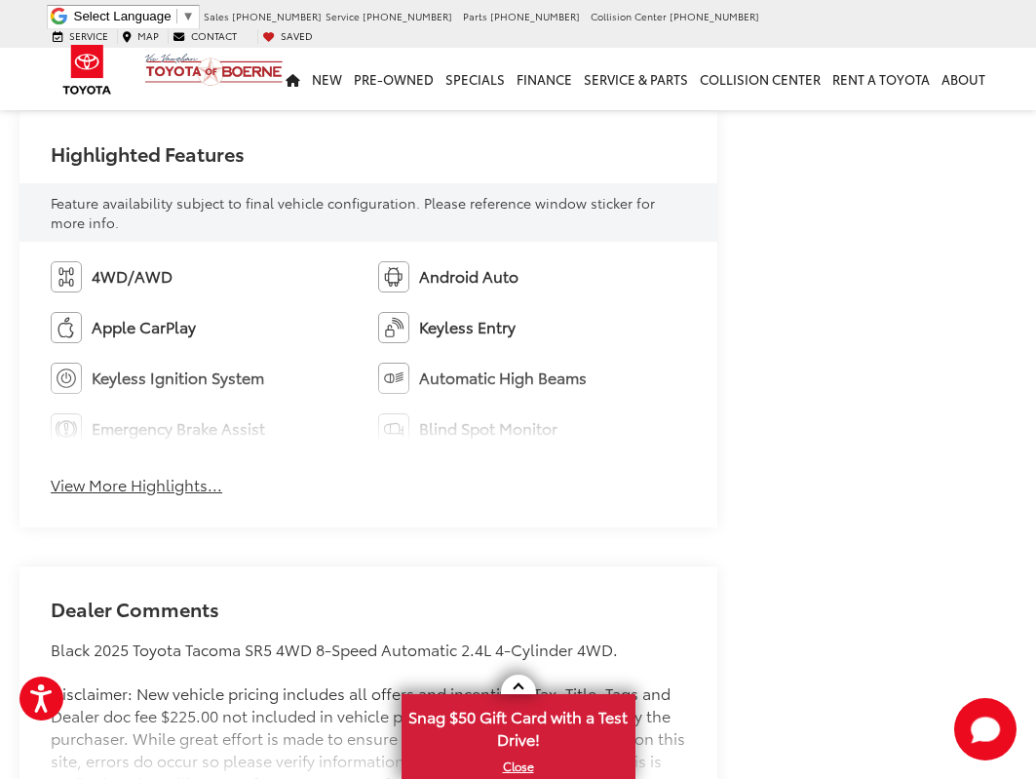
click at [200, 492] on button "View More Highlights..." at bounding box center [137, 485] width 172 height 22
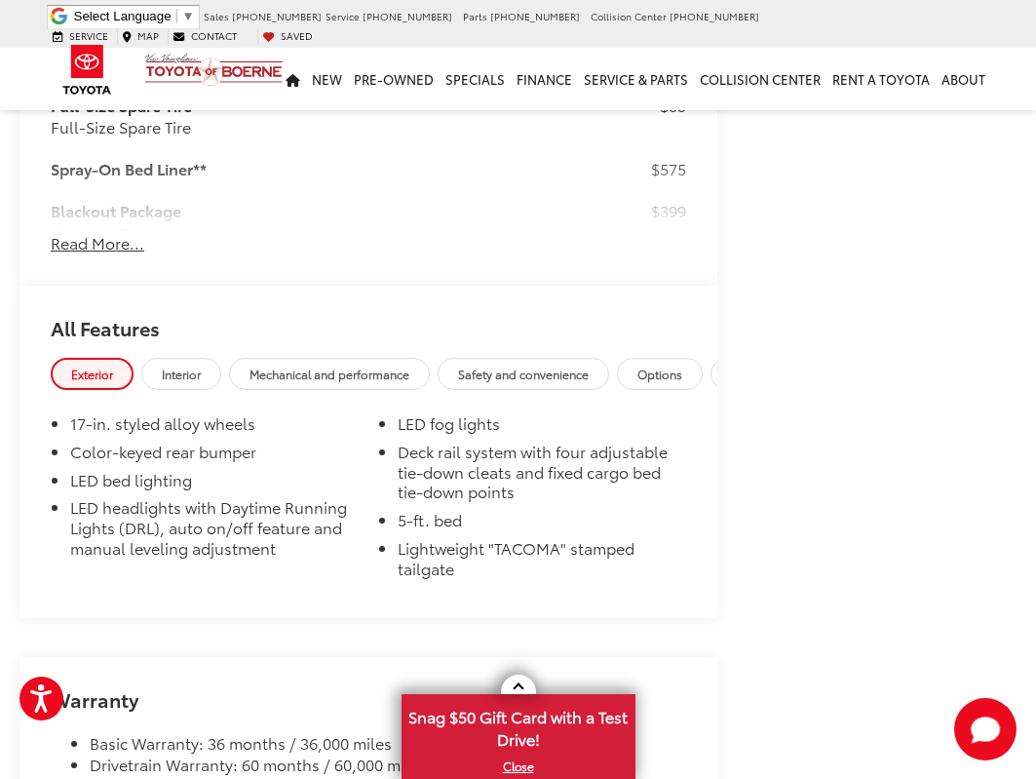
scroll to position [4874, 0]
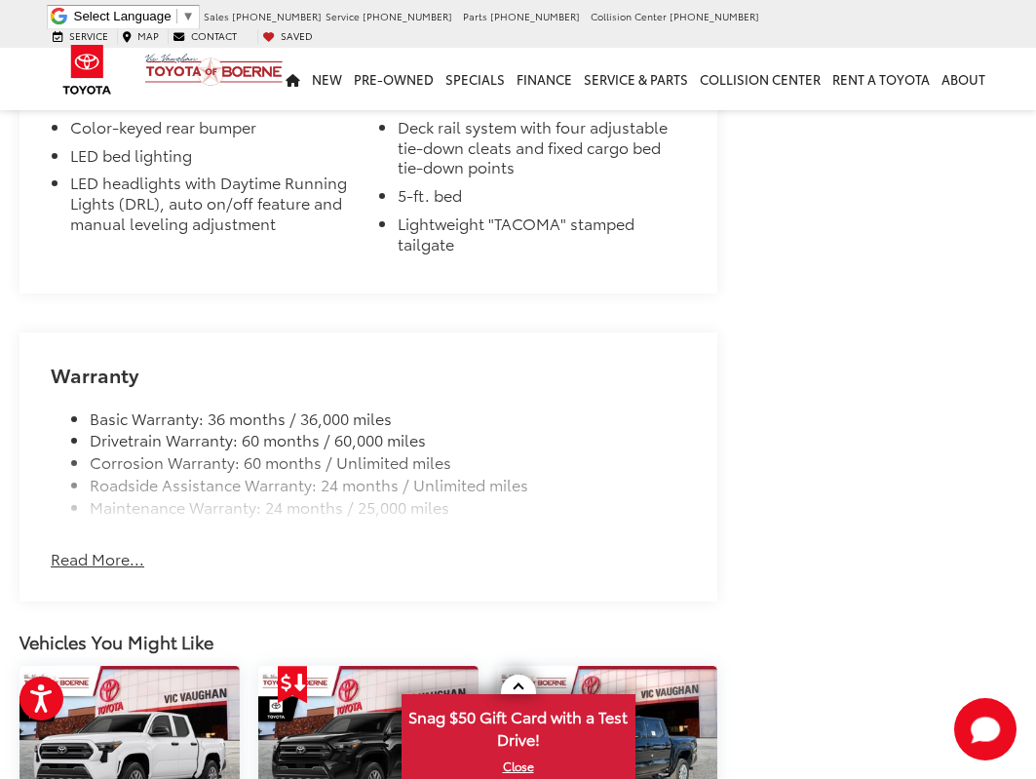
click at [121, 560] on button "Read More..." at bounding box center [98, 559] width 94 height 22
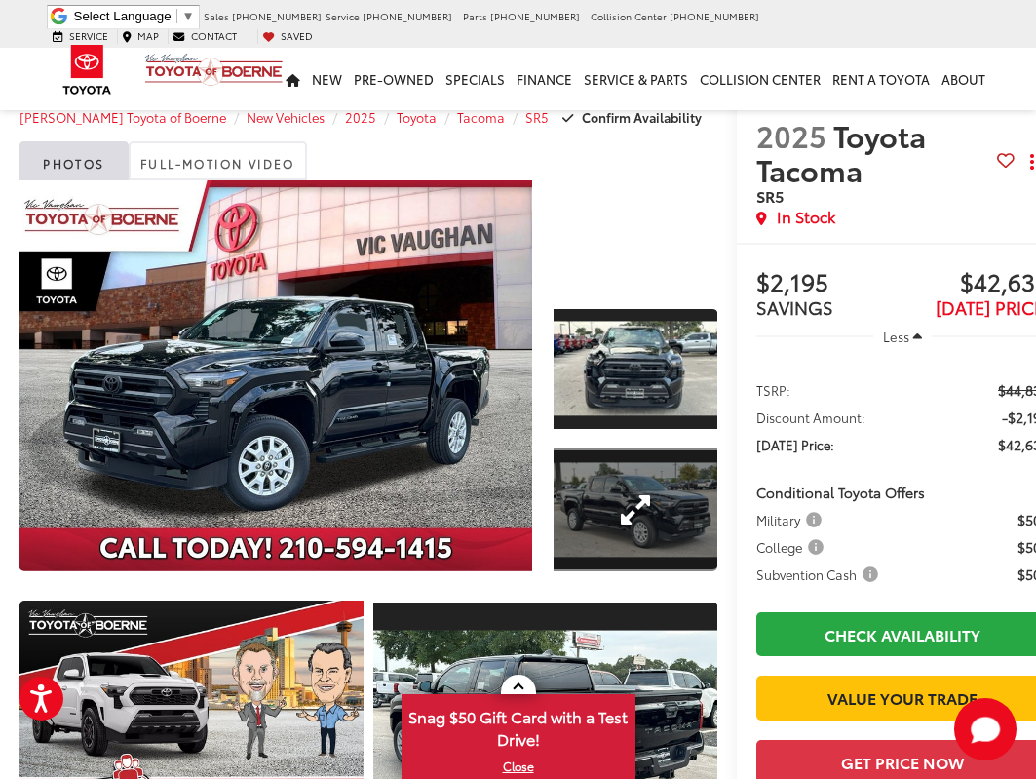
scroll to position [0, 0]
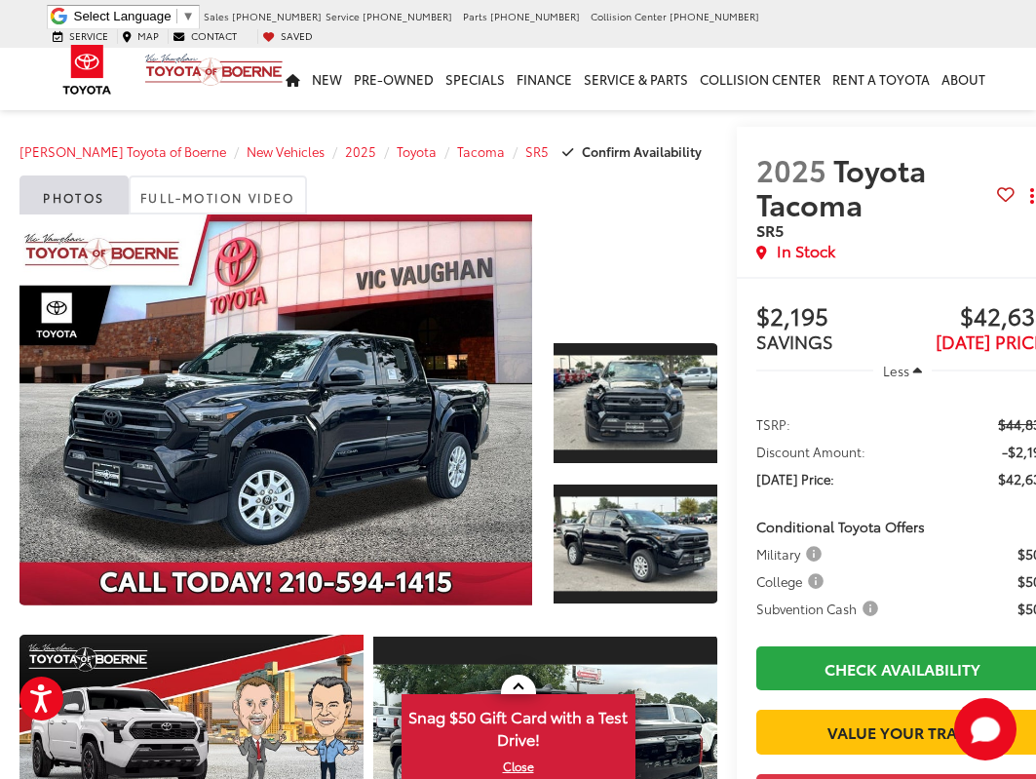
click at [811, 574] on span "College" at bounding box center [791, 580] width 71 height 19
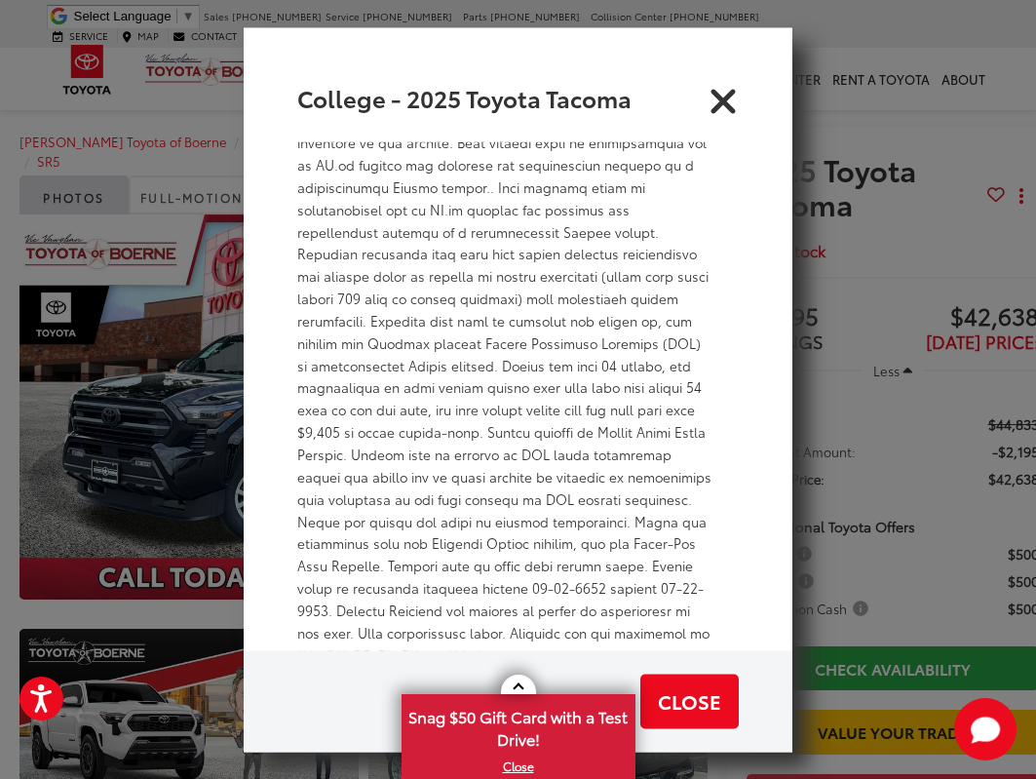
scroll to position [1325, 0]
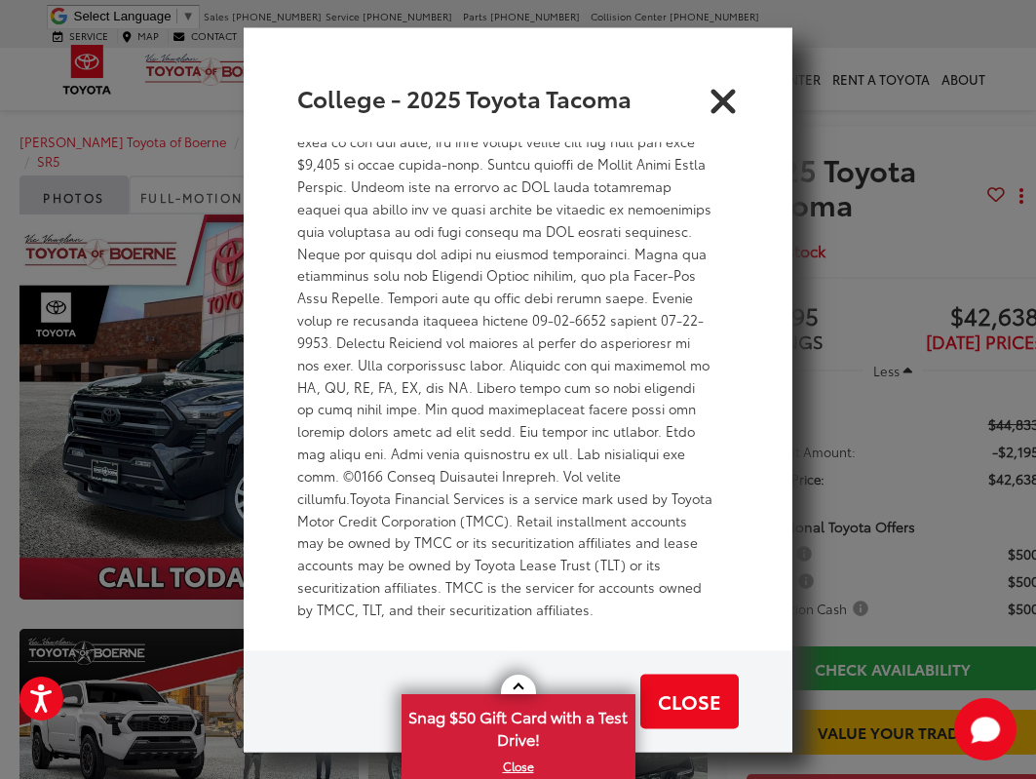
click at [730, 87] on icon "Close" at bounding box center [723, 97] width 31 height 31
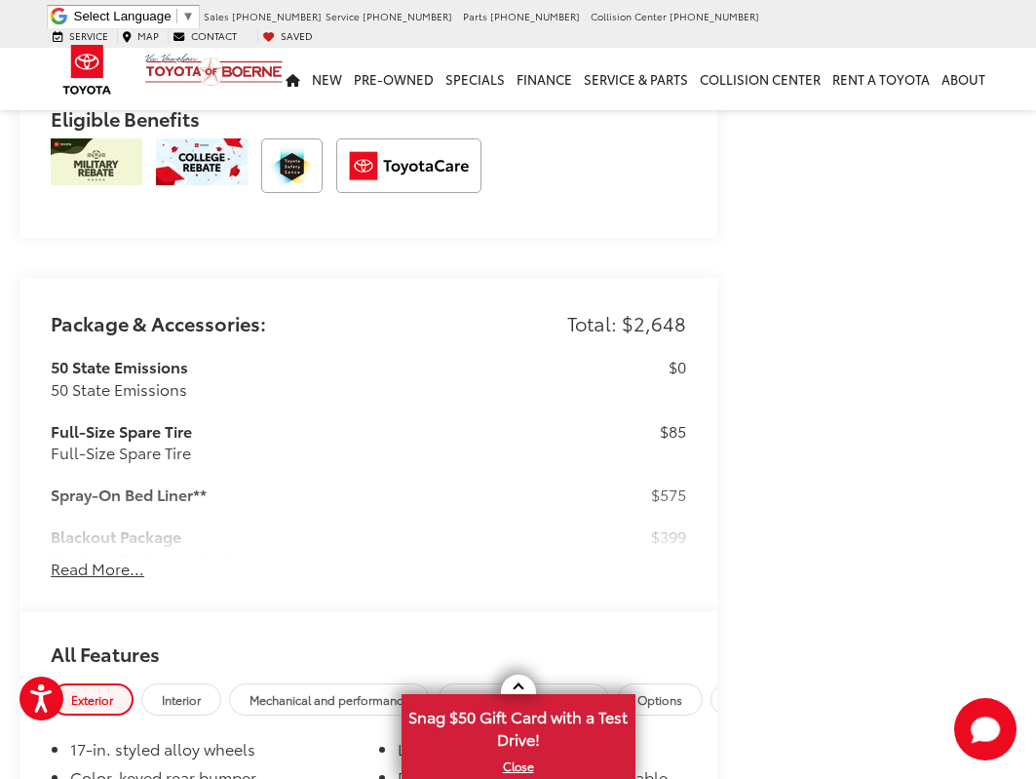
scroll to position [4549, 0]
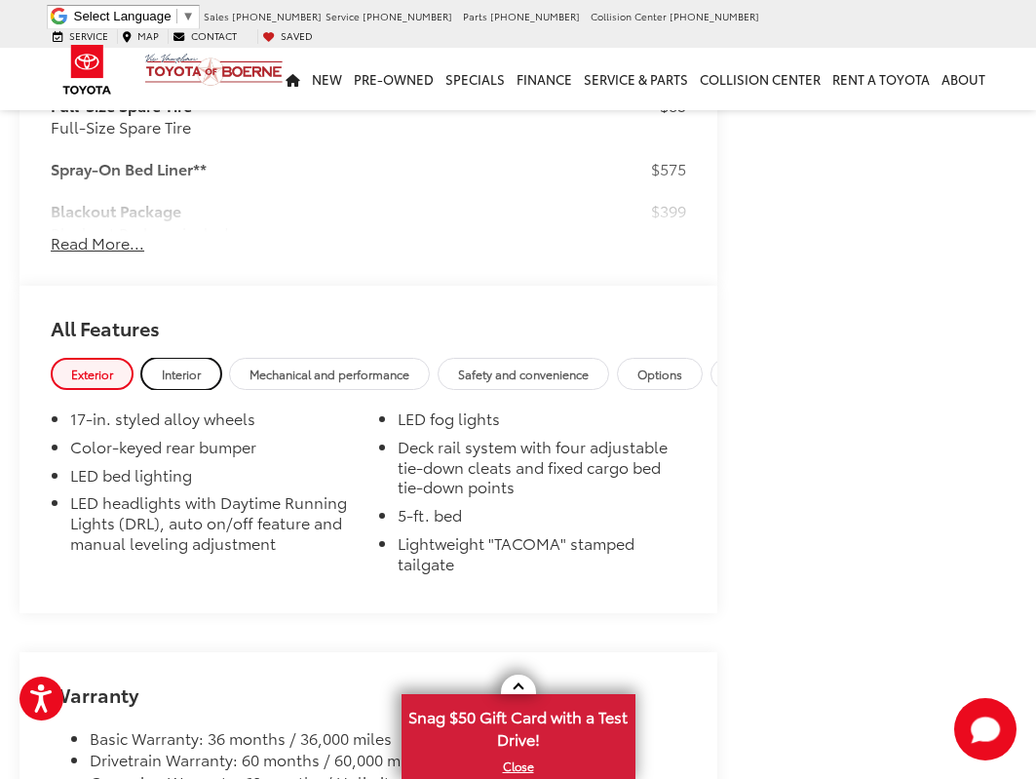
click at [205, 374] on link "Interior" at bounding box center [181, 374] width 80 height 32
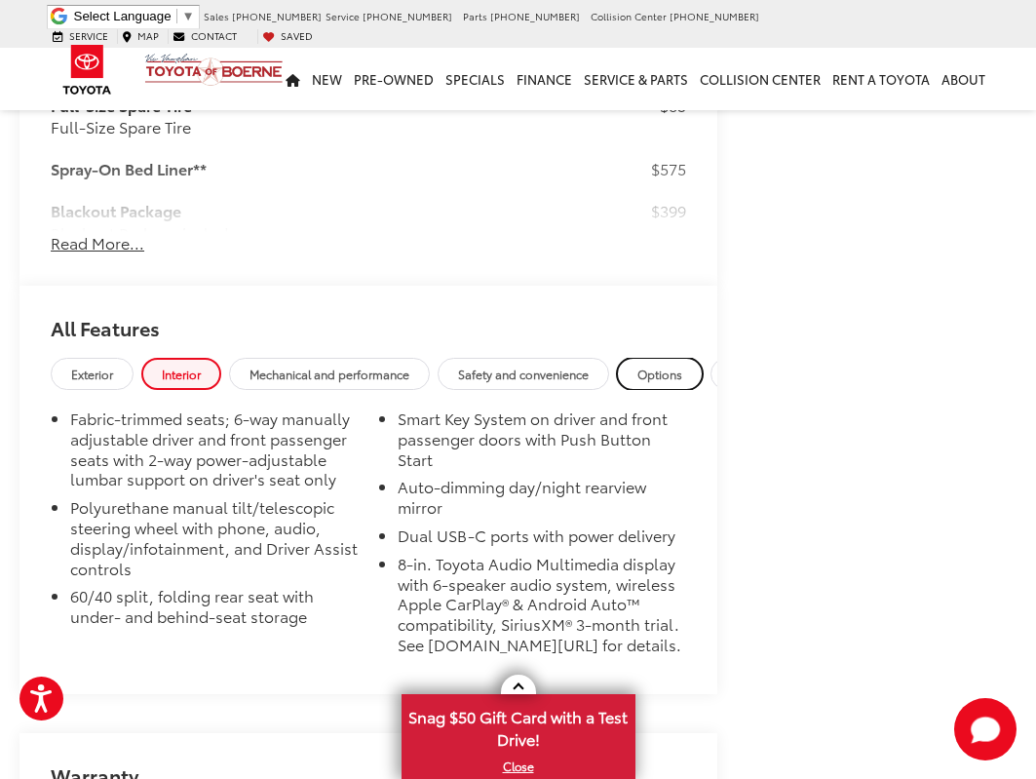
click at [695, 362] on link "Options" at bounding box center [660, 374] width 86 height 32
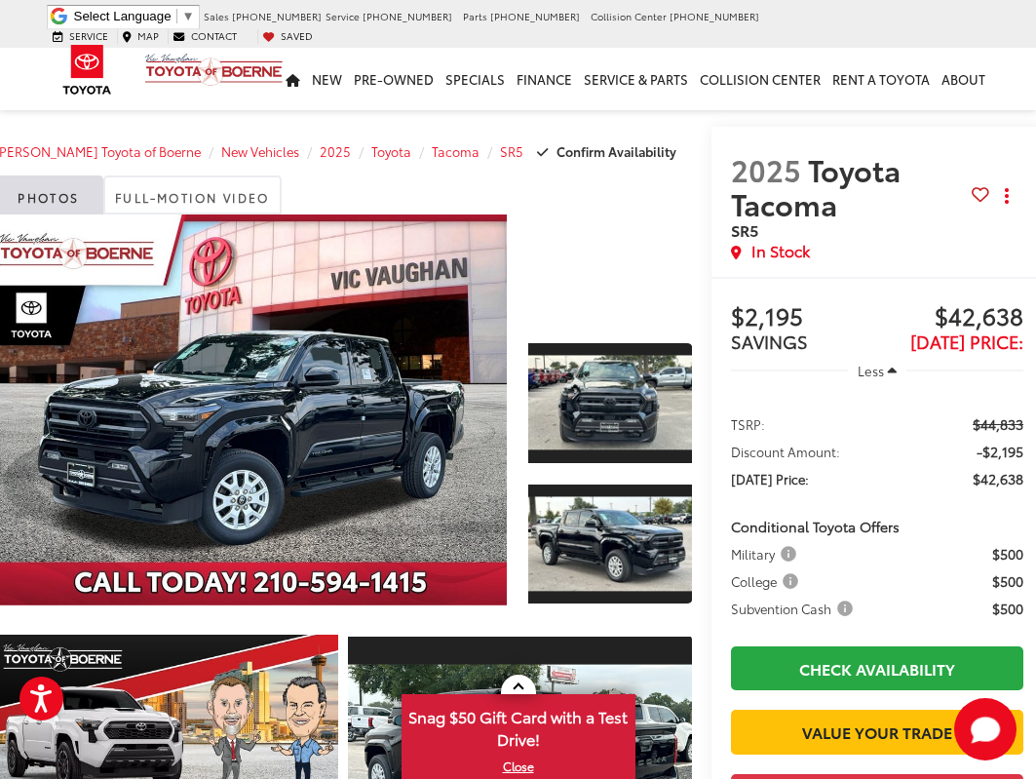
scroll to position [0, 32]
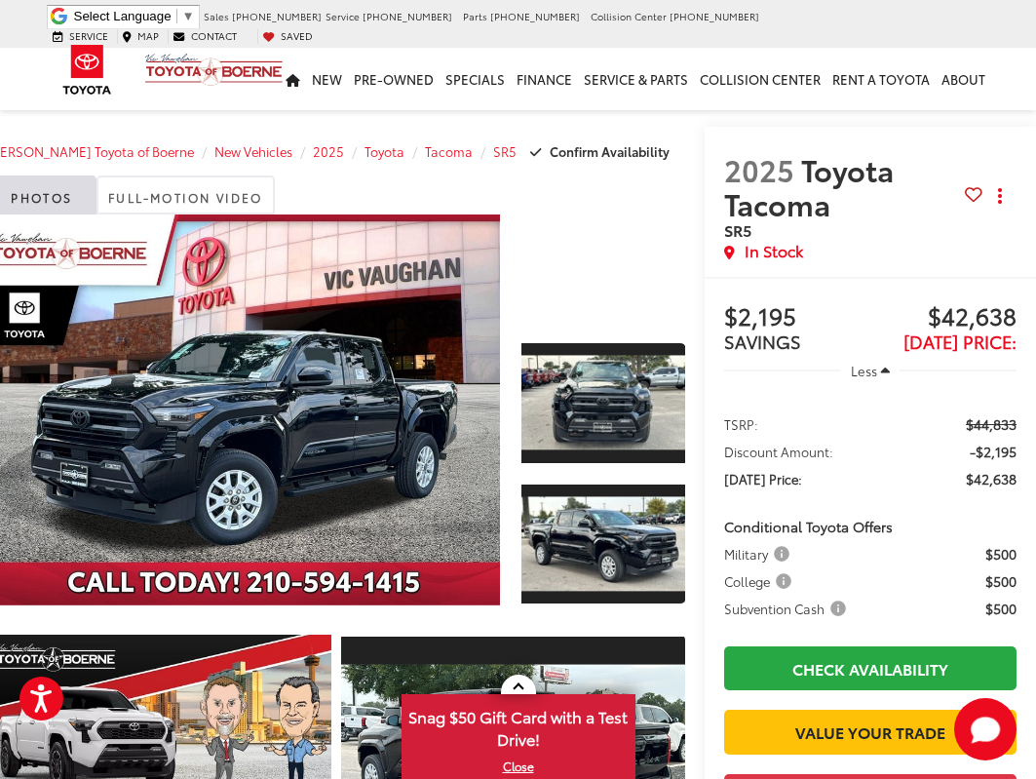
click at [839, 607] on span "Subvention Cash" at bounding box center [787, 607] width 126 height 19
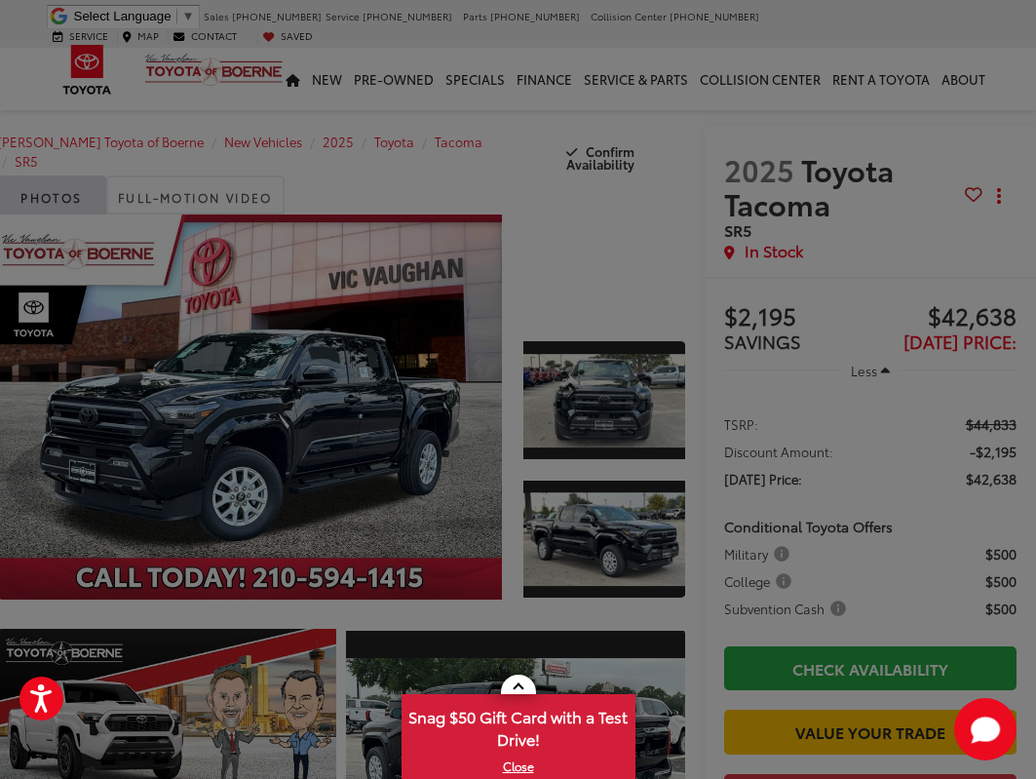
scroll to position [623, 0]
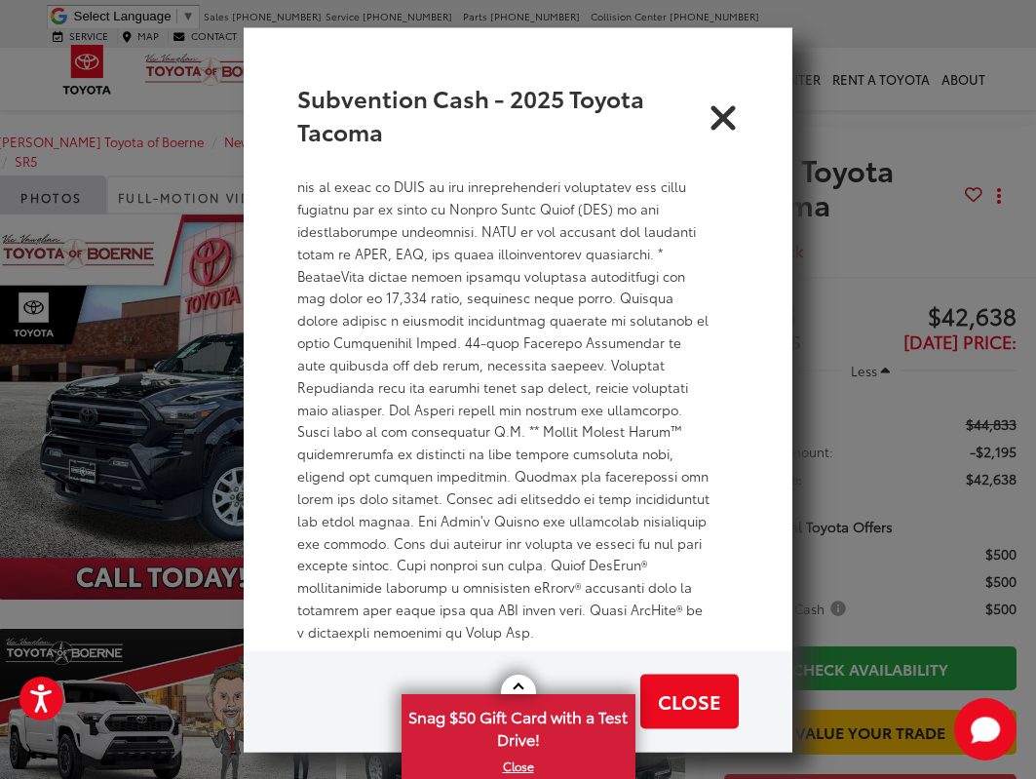
click at [763, 101] on div "Subvention Cash - 2025 Toyota Tacoma" at bounding box center [518, 100] width 549 height 147
click at [720, 120] on icon "Close" at bounding box center [723, 113] width 31 height 31
